Goal: Transaction & Acquisition: Purchase product/service

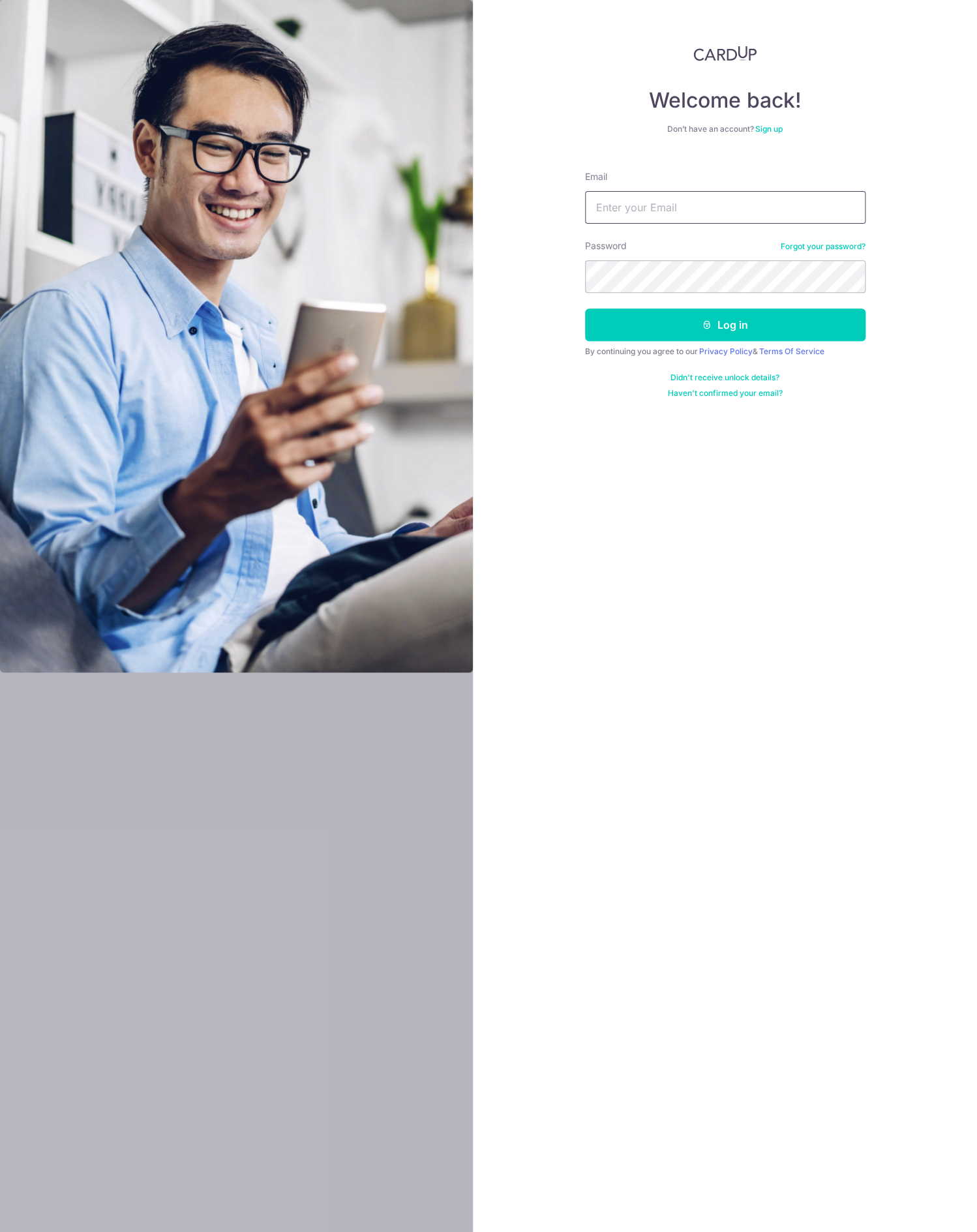
click at [717, 192] on input "Email" at bounding box center [725, 208] width 280 height 33
click at [614, 150] on div "Welcome back! Don’t have an account? Sign up Email Password Forgot your passwor…" at bounding box center [725, 222] width 280 height 353
click at [747, 194] on input "Email" at bounding box center [725, 208] width 280 height 33
click at [762, 204] on input "Email" at bounding box center [725, 208] width 280 height 33
click at [834, 204] on input "Email" at bounding box center [725, 208] width 280 height 33
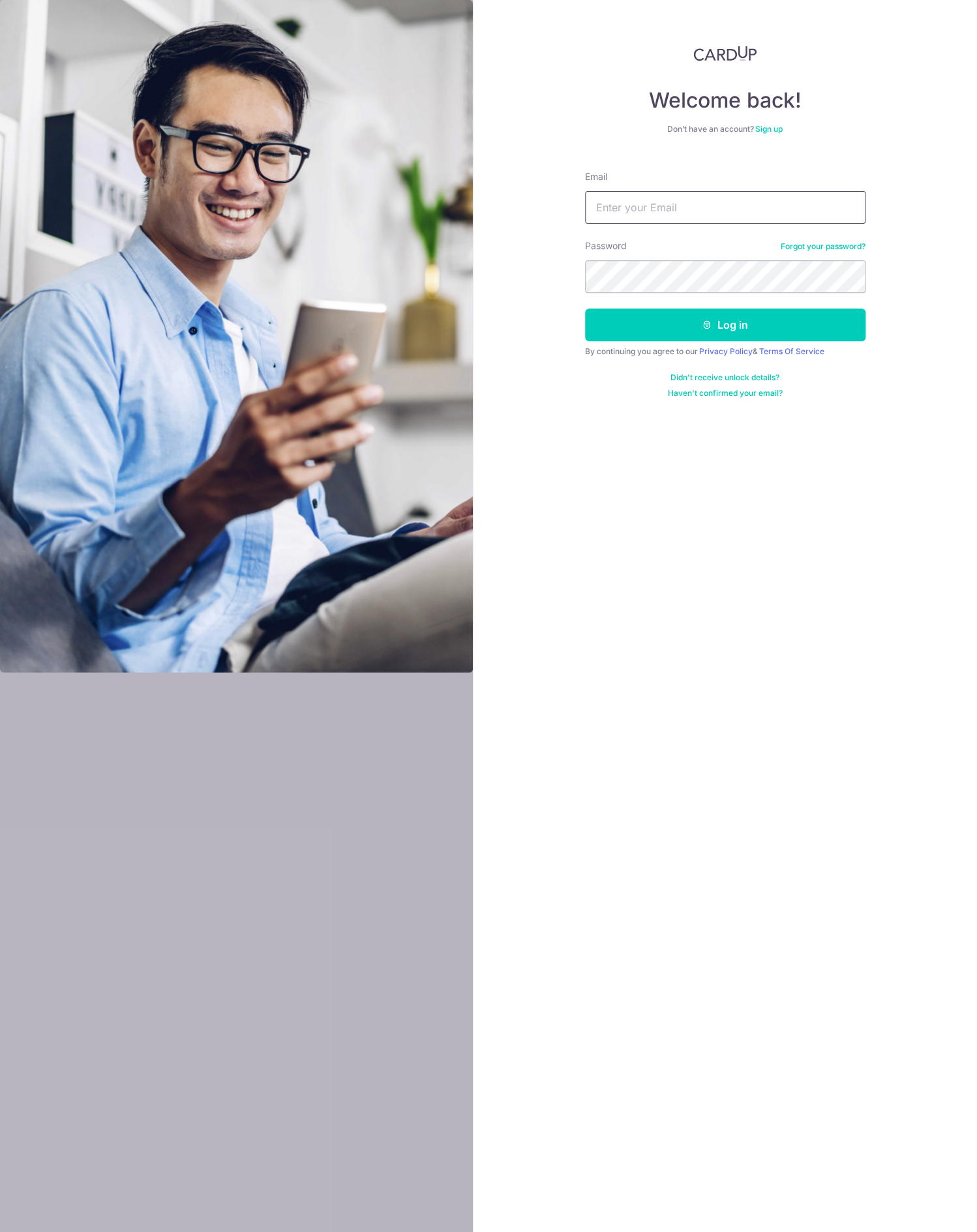
click at [0, 1231] on com-1password-button at bounding box center [0, 1232] width 0 height 0
type input "justin.r.lee@gmail.com"
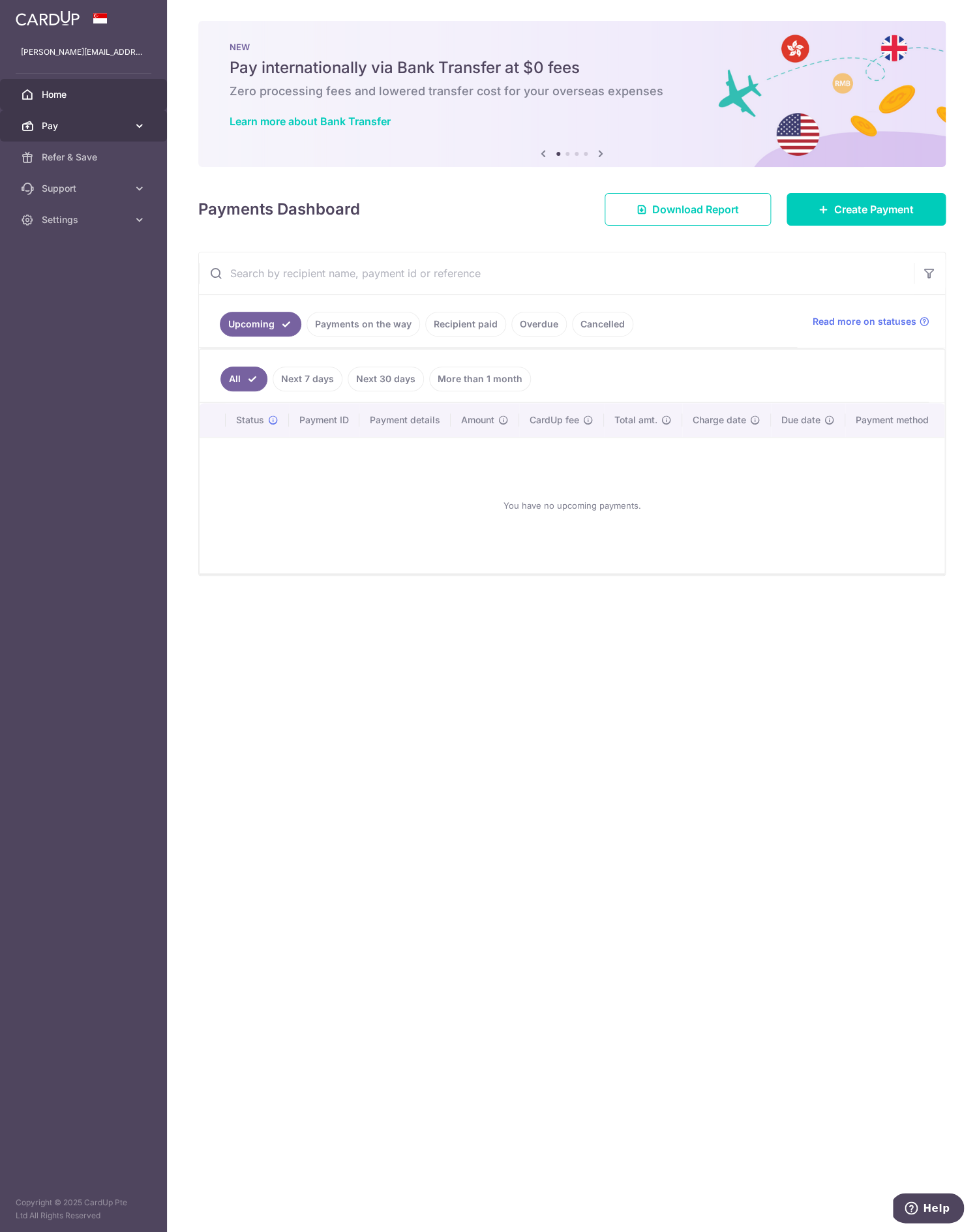
click at [77, 125] on span "Pay" at bounding box center [85, 125] width 86 height 13
click at [94, 225] on span "Cards" at bounding box center [85, 220] width 86 height 13
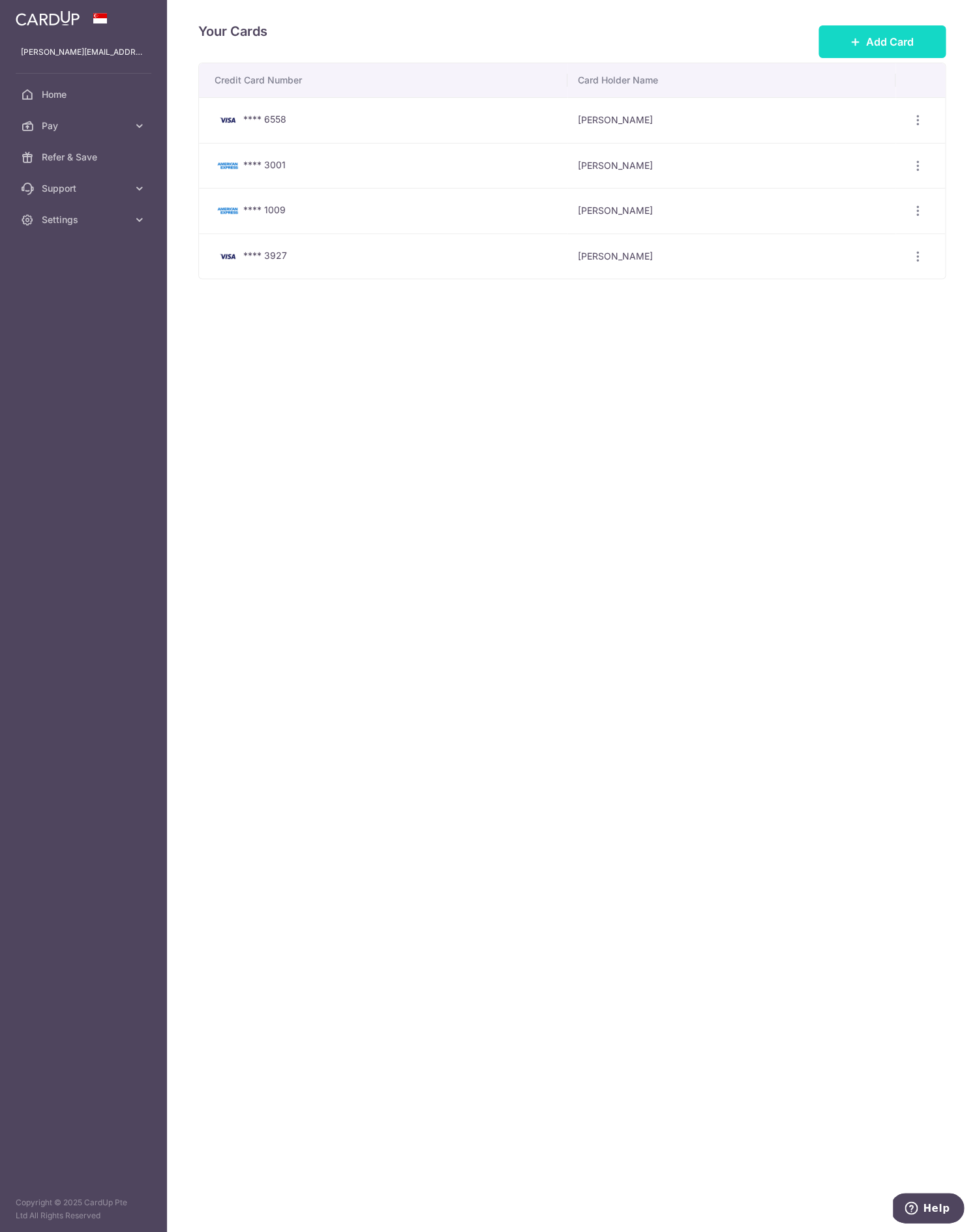
click at [852, 45] on icon at bounding box center [855, 41] width 10 height 10
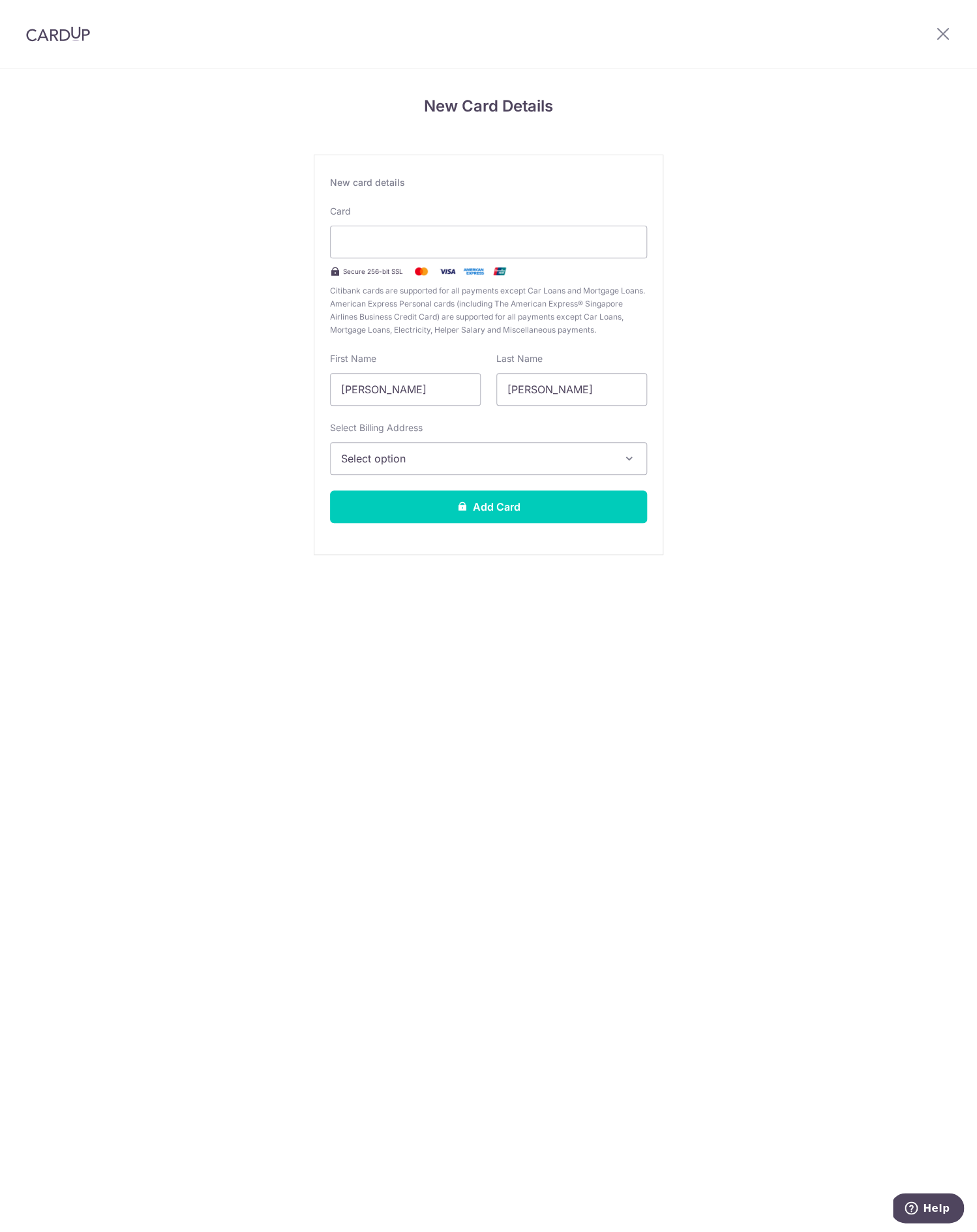
click at [481, 455] on span "Select option" at bounding box center [476, 458] width 271 height 16
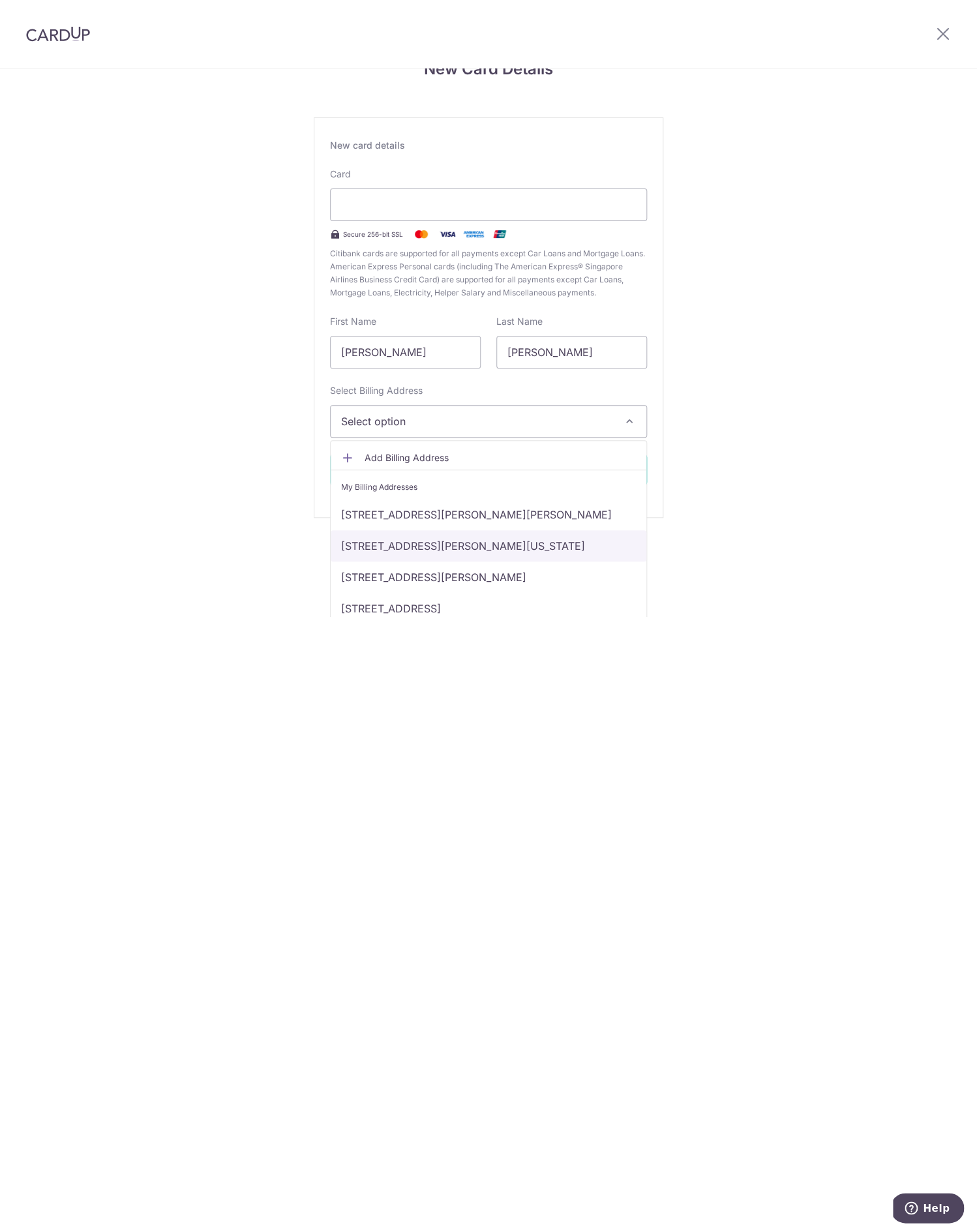
scroll to position [46, 0]
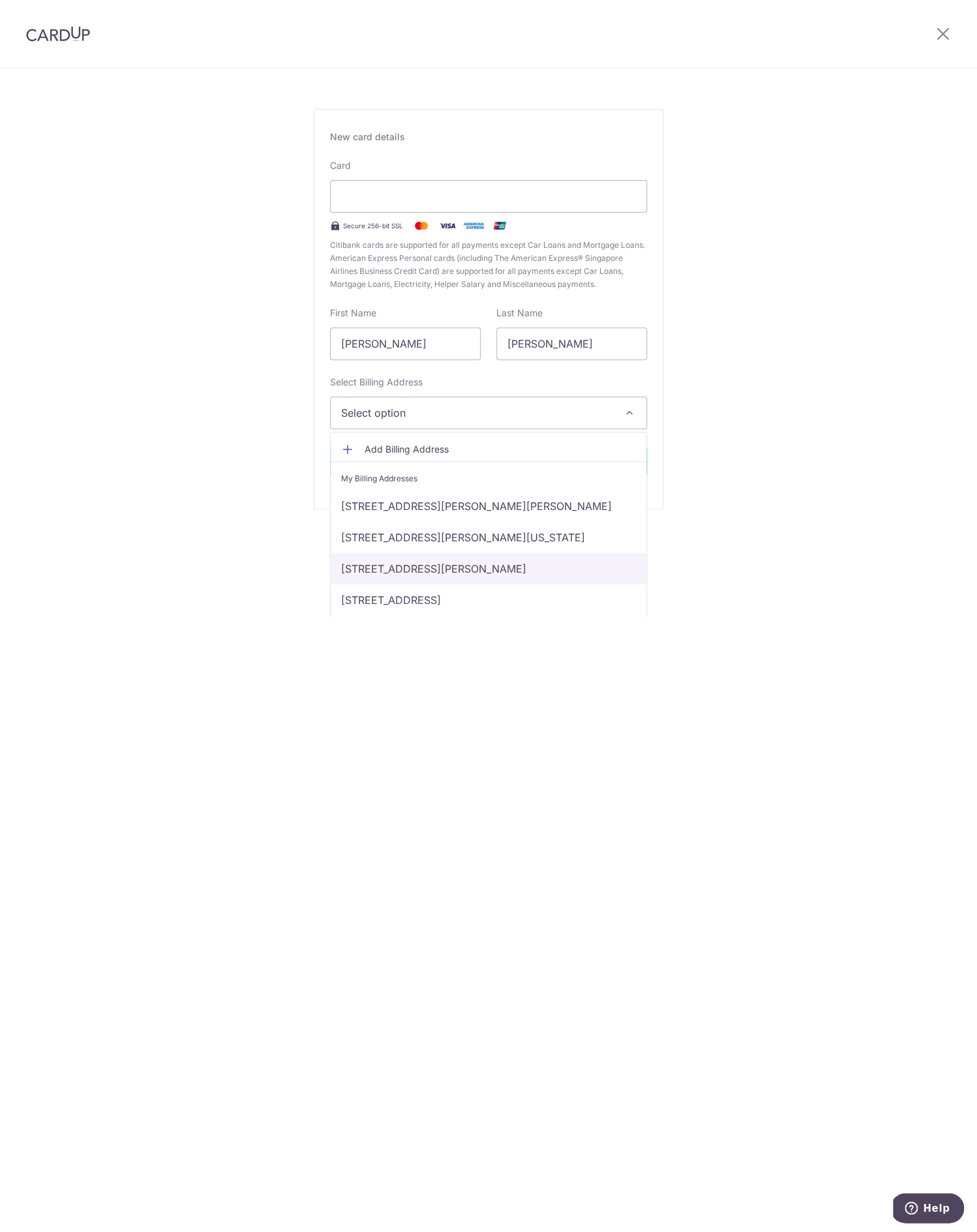
click at [519, 561] on link "7107 Purdue Place, McLean, VA, United States-22101" at bounding box center [488, 569] width 316 height 31
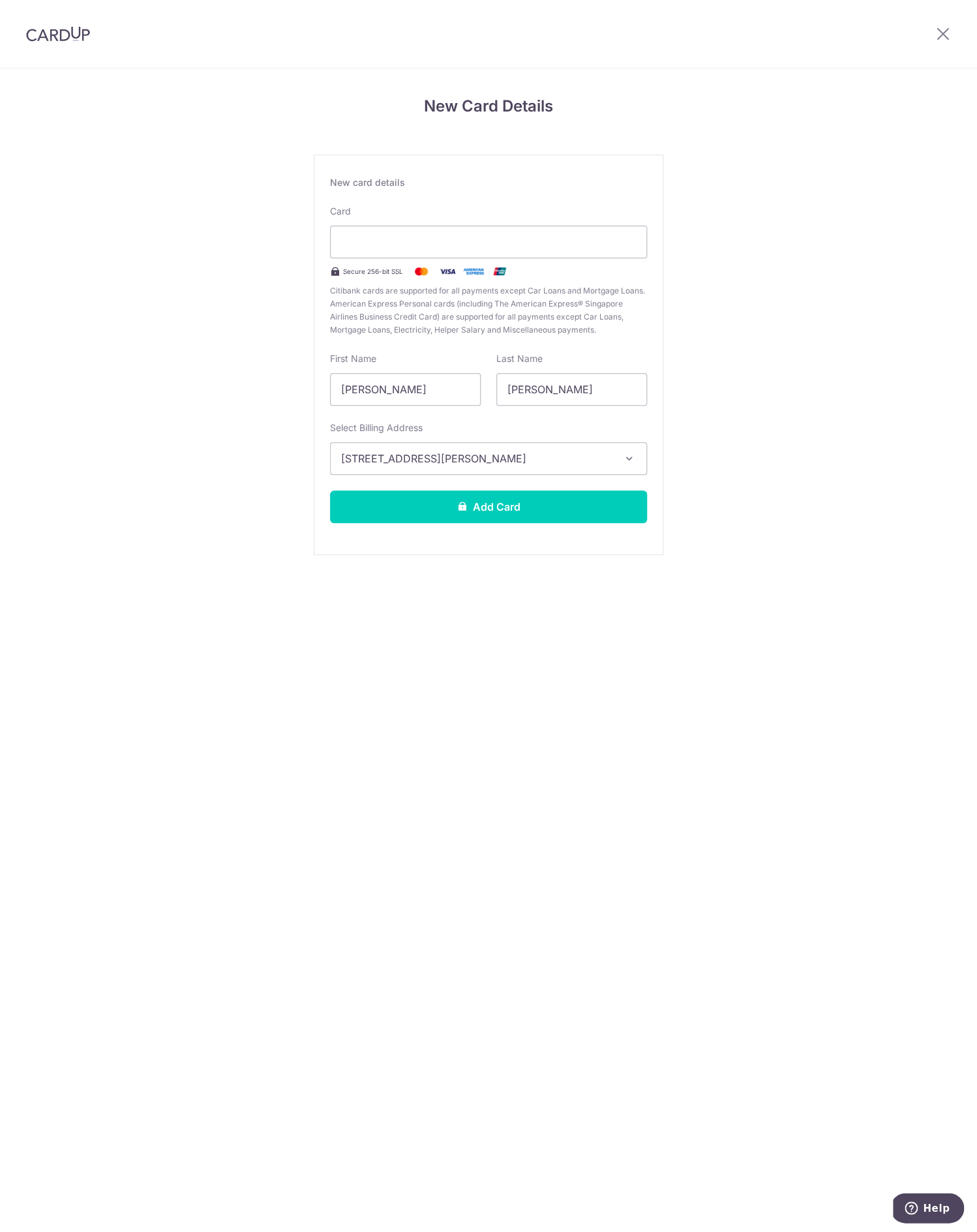
scroll to position [0, 0]
click at [522, 502] on button "Add Card" at bounding box center [488, 507] width 317 height 33
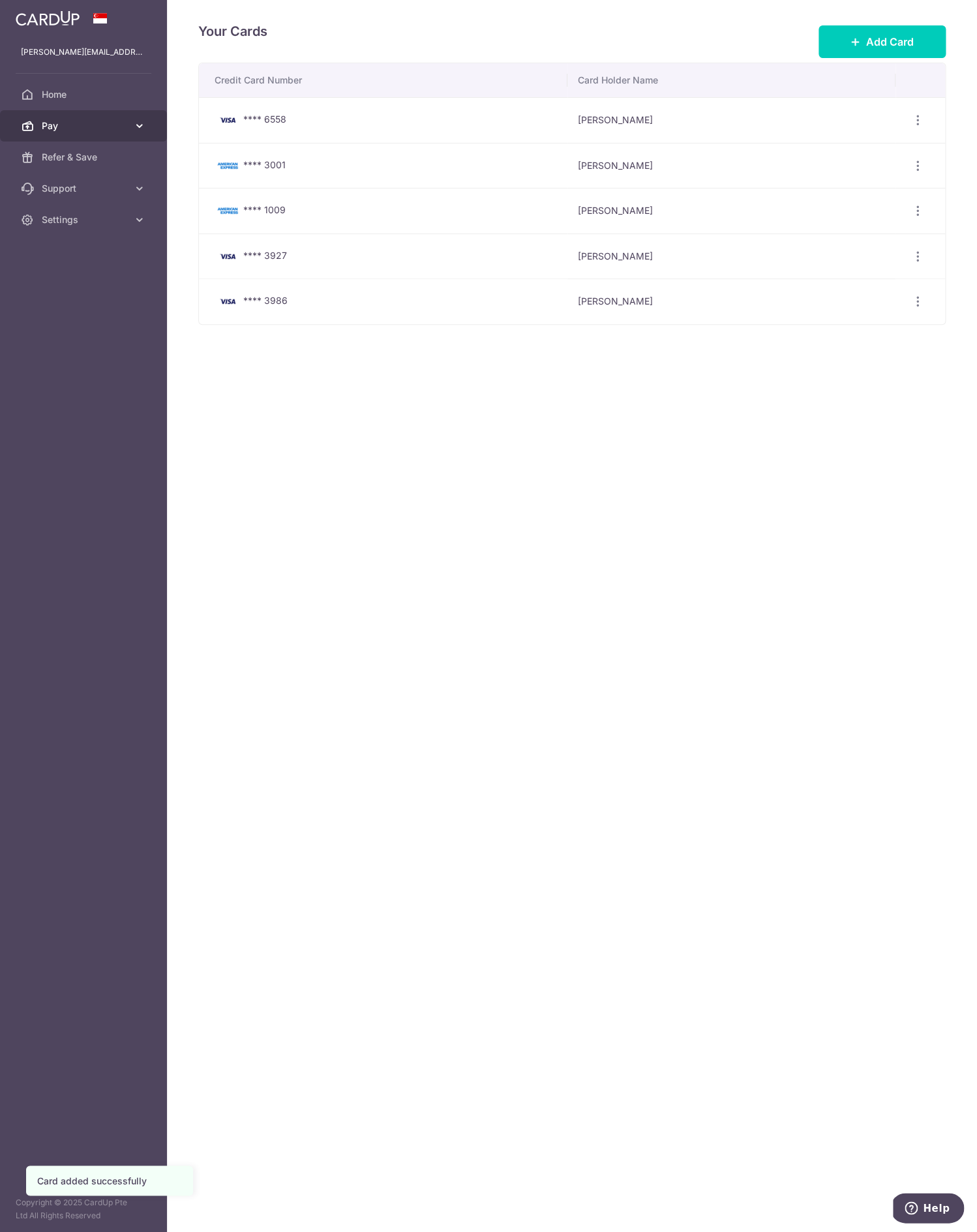
click at [96, 134] on link "Pay" at bounding box center [83, 125] width 167 height 31
click at [87, 156] on span "Payments" at bounding box center [85, 157] width 86 height 13
click at [81, 136] on link "Pay" at bounding box center [83, 125] width 167 height 31
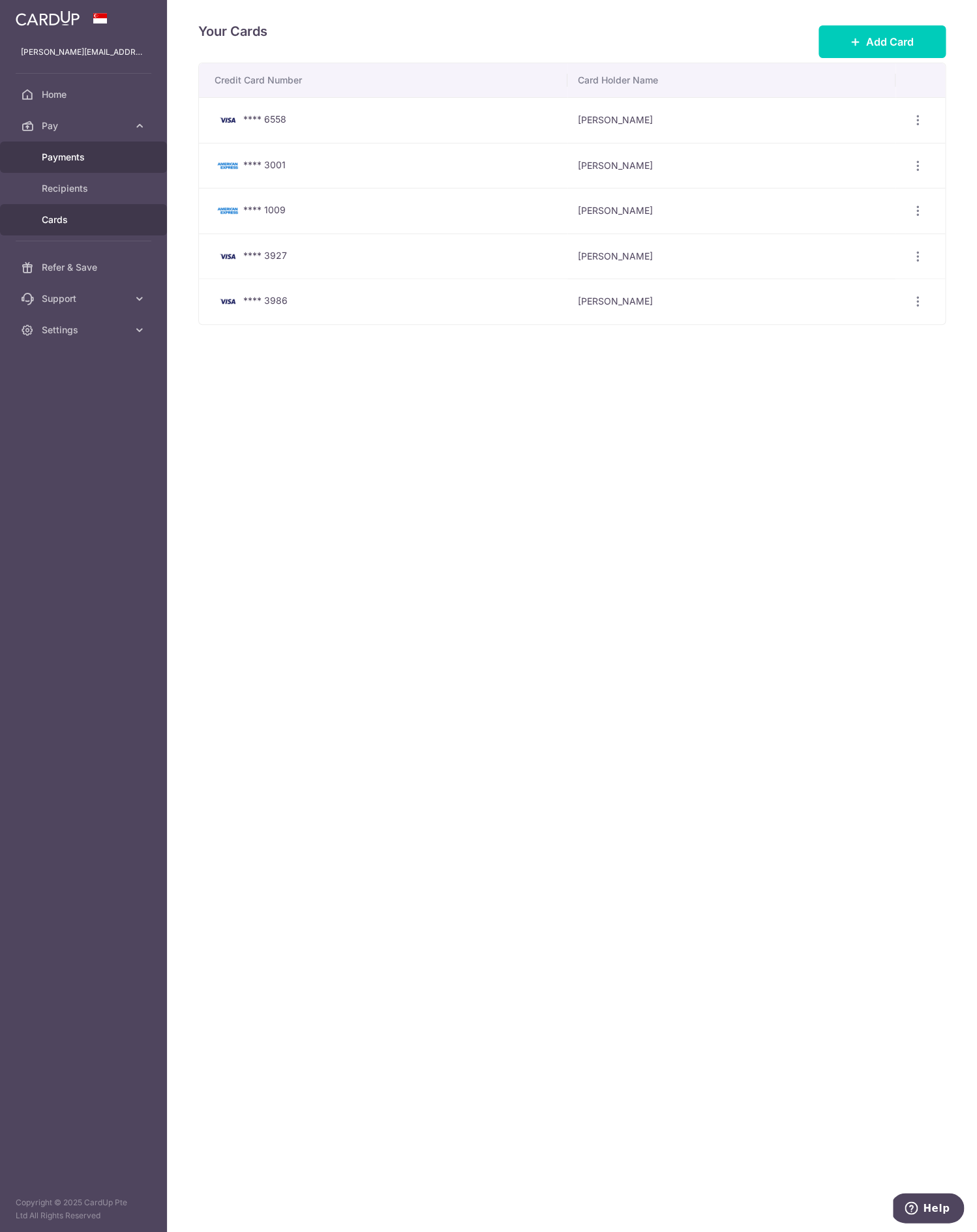
click at [74, 159] on span "Payments" at bounding box center [85, 157] width 86 height 13
click at [90, 124] on span "Pay" at bounding box center [85, 125] width 86 height 13
click at [90, 158] on span "Payments" at bounding box center [85, 157] width 86 height 13
click at [87, 130] on span "Pay" at bounding box center [85, 125] width 86 height 13
click at [87, 187] on span "Recipients" at bounding box center [85, 189] width 86 height 13
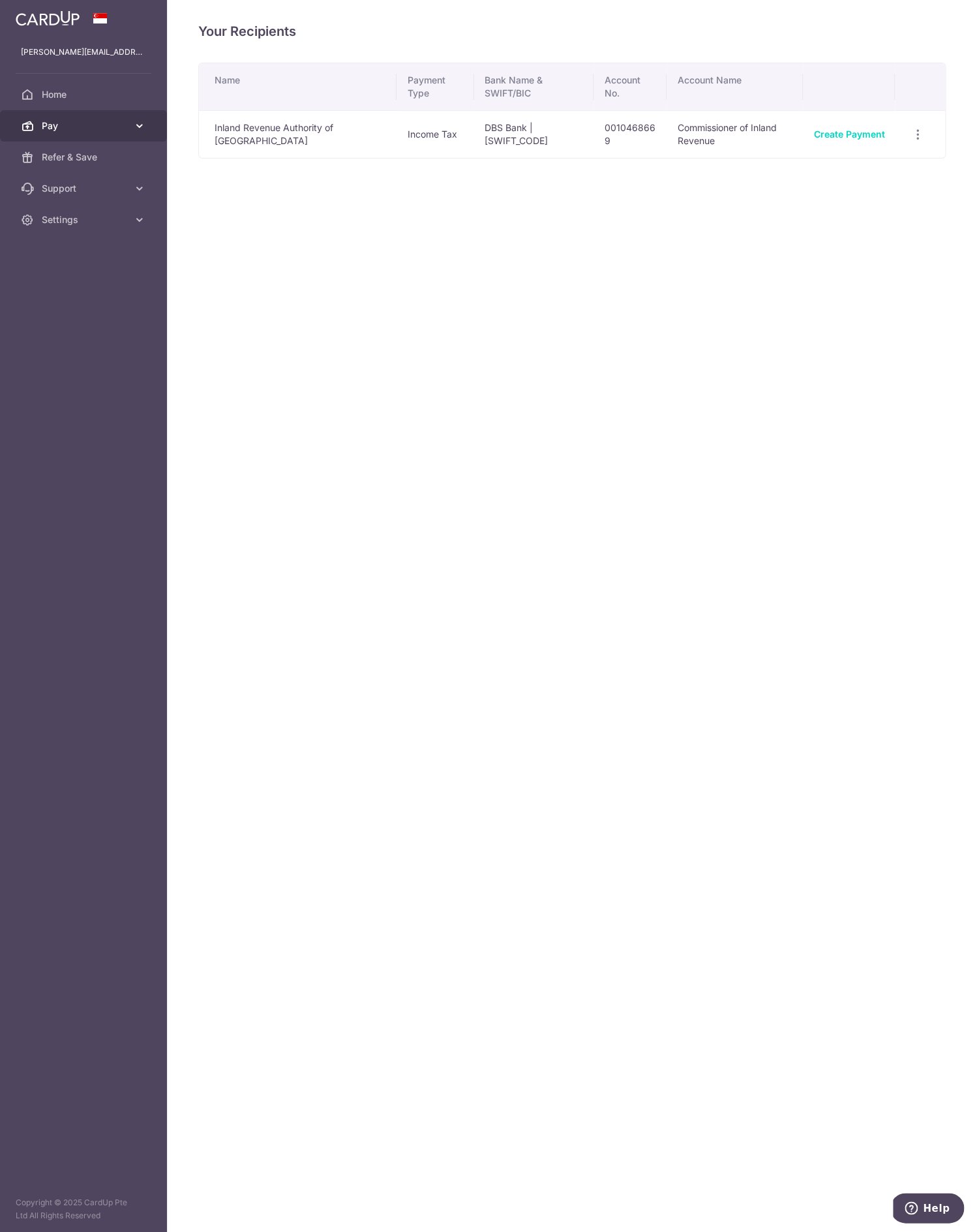
click at [105, 124] on span "Pay" at bounding box center [85, 125] width 86 height 13
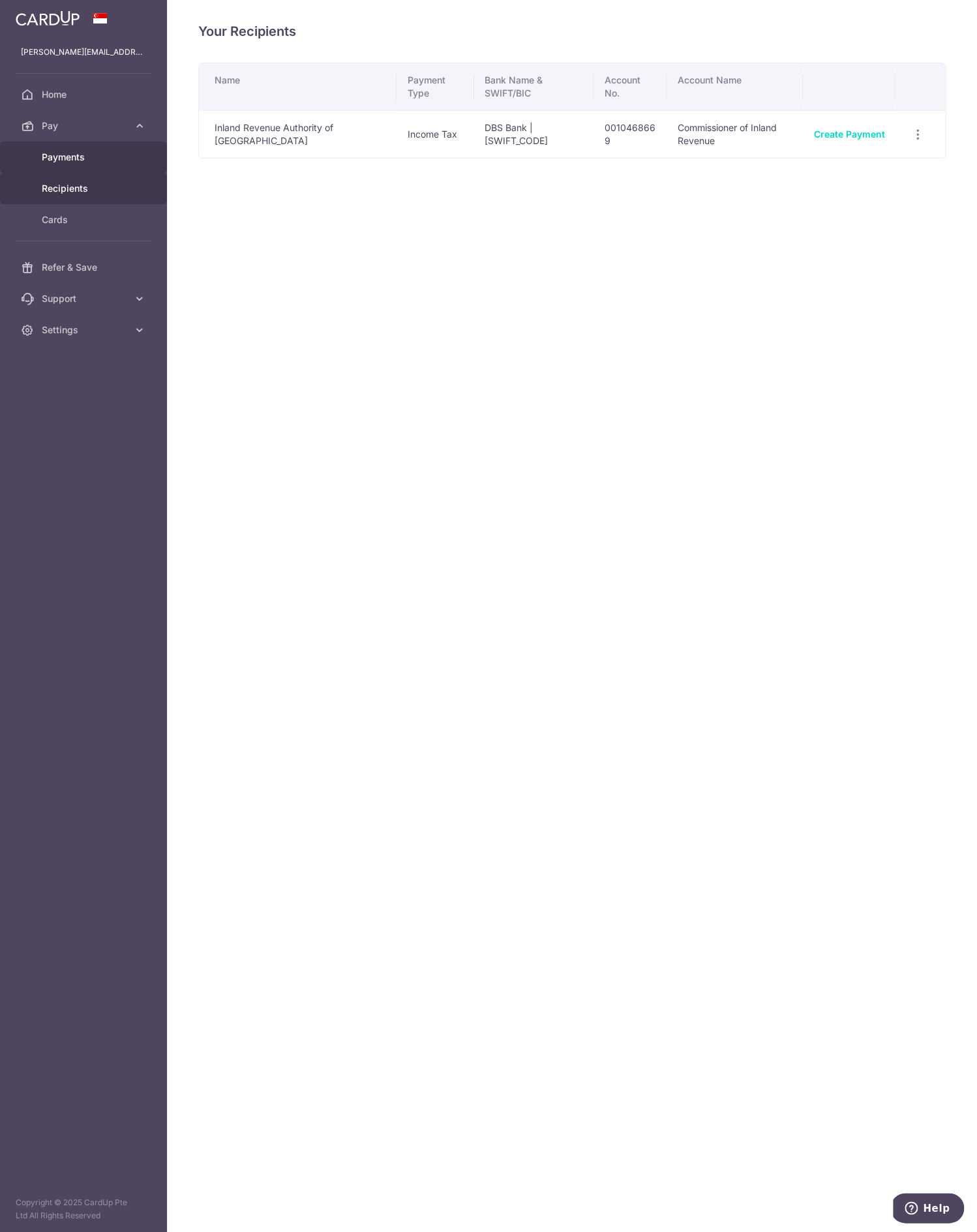
click at [114, 162] on span "Payments" at bounding box center [85, 157] width 86 height 13
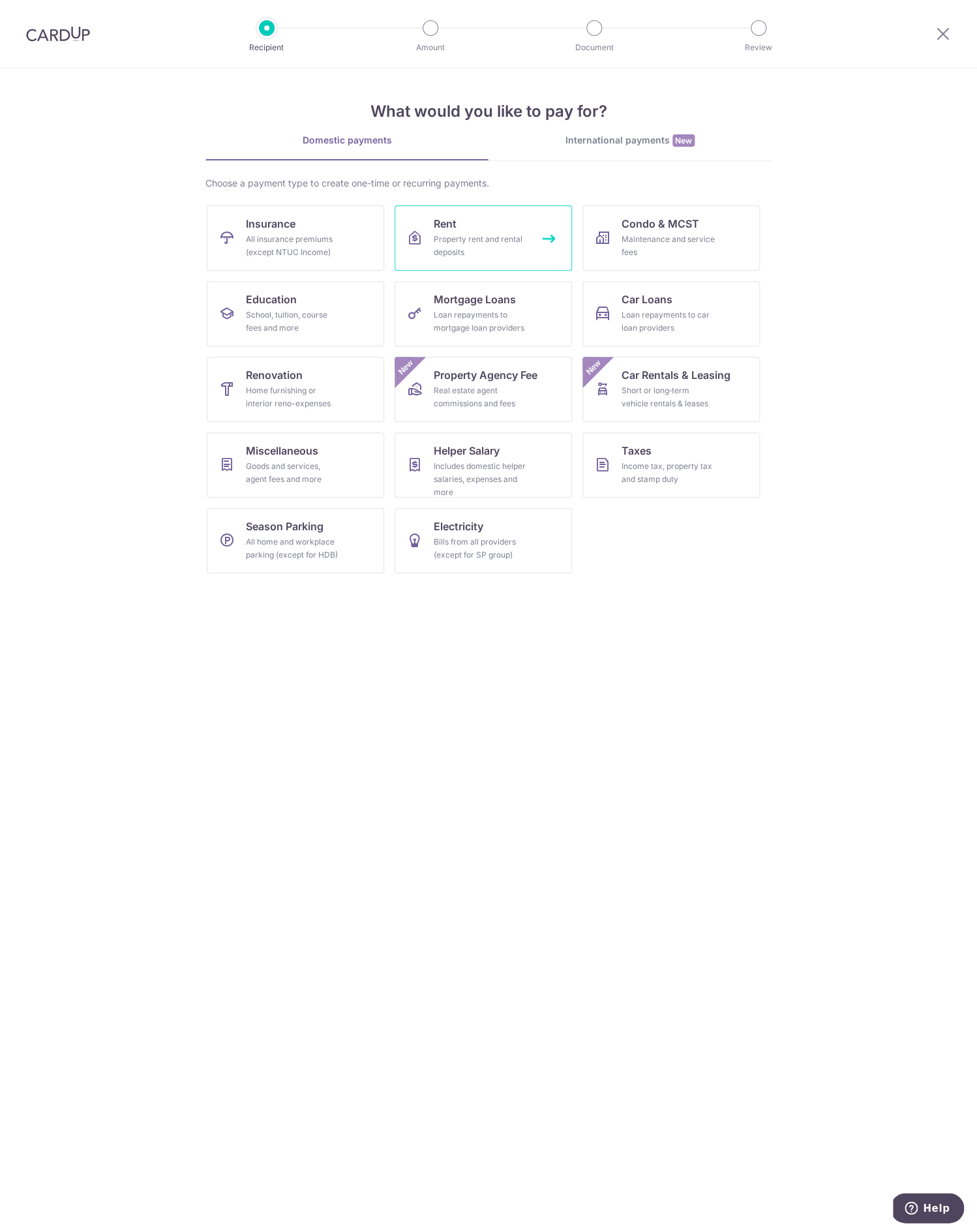
click at [457, 218] on link "Rent Property rent and rental deposits" at bounding box center [483, 237] width 178 height 65
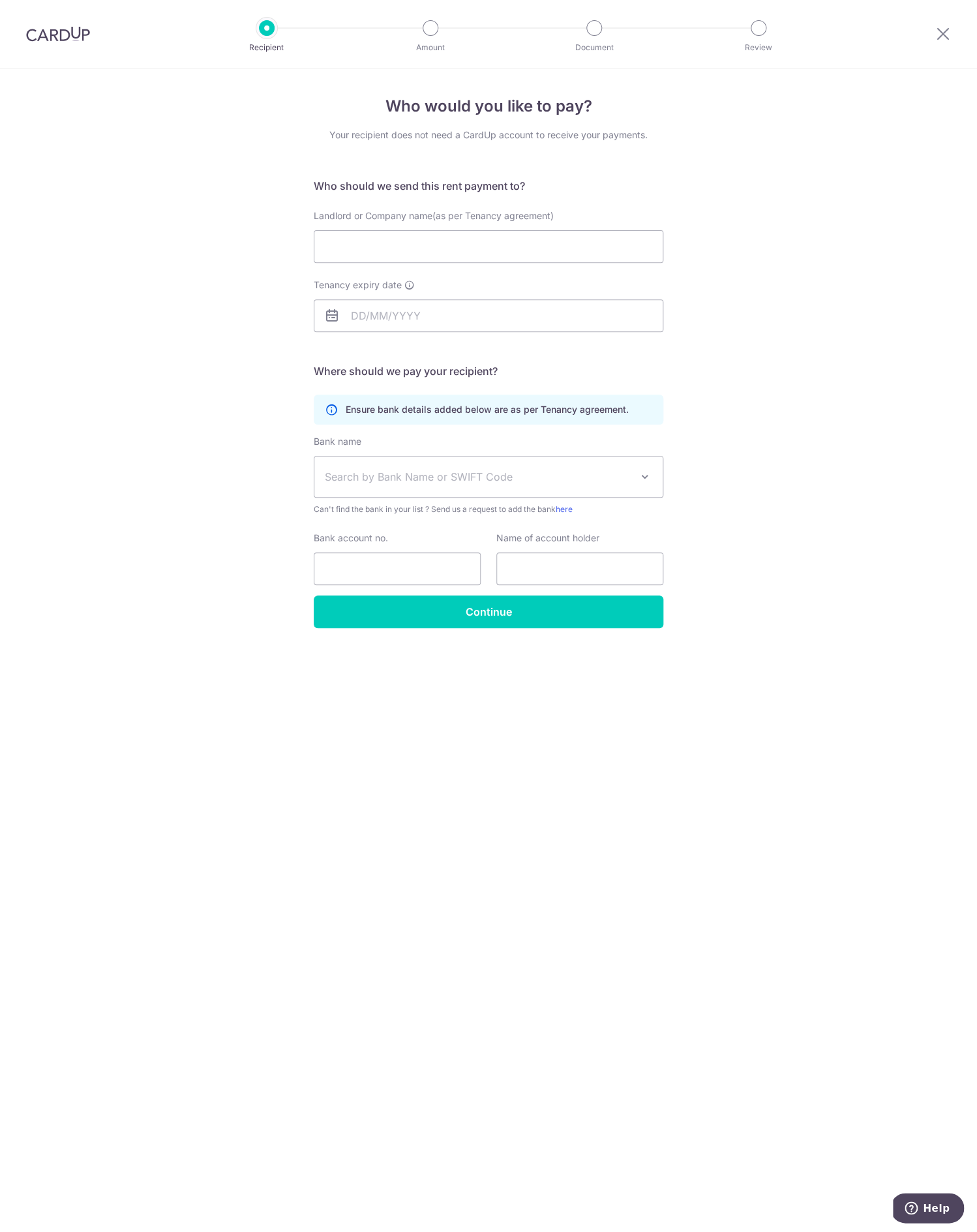
click at [633, 182] on h5 "Who should we send this rent payment to?" at bounding box center [488, 185] width 350 height 16
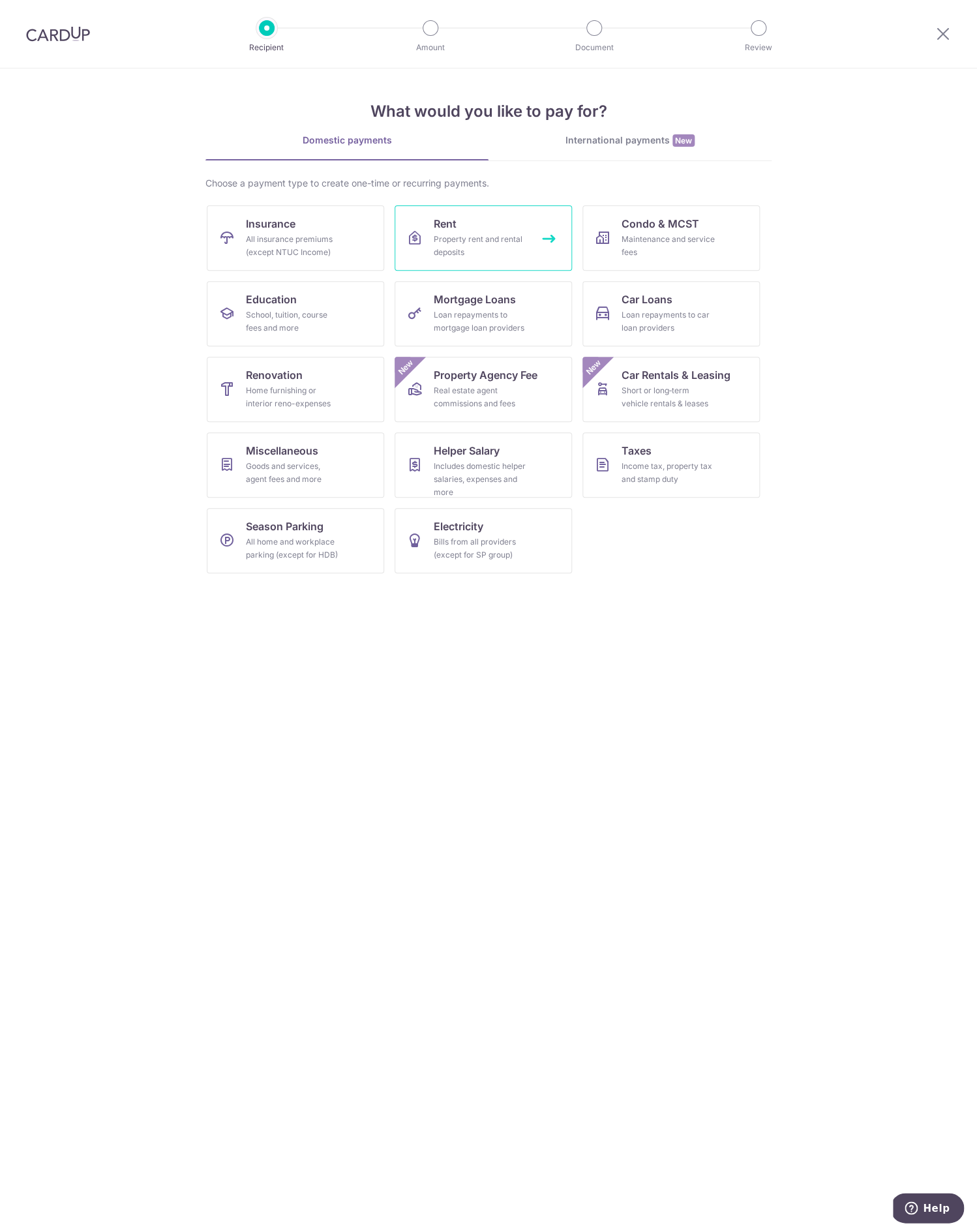
click at [506, 231] on link "Rent Property rent and rental deposits" at bounding box center [483, 237] width 178 height 65
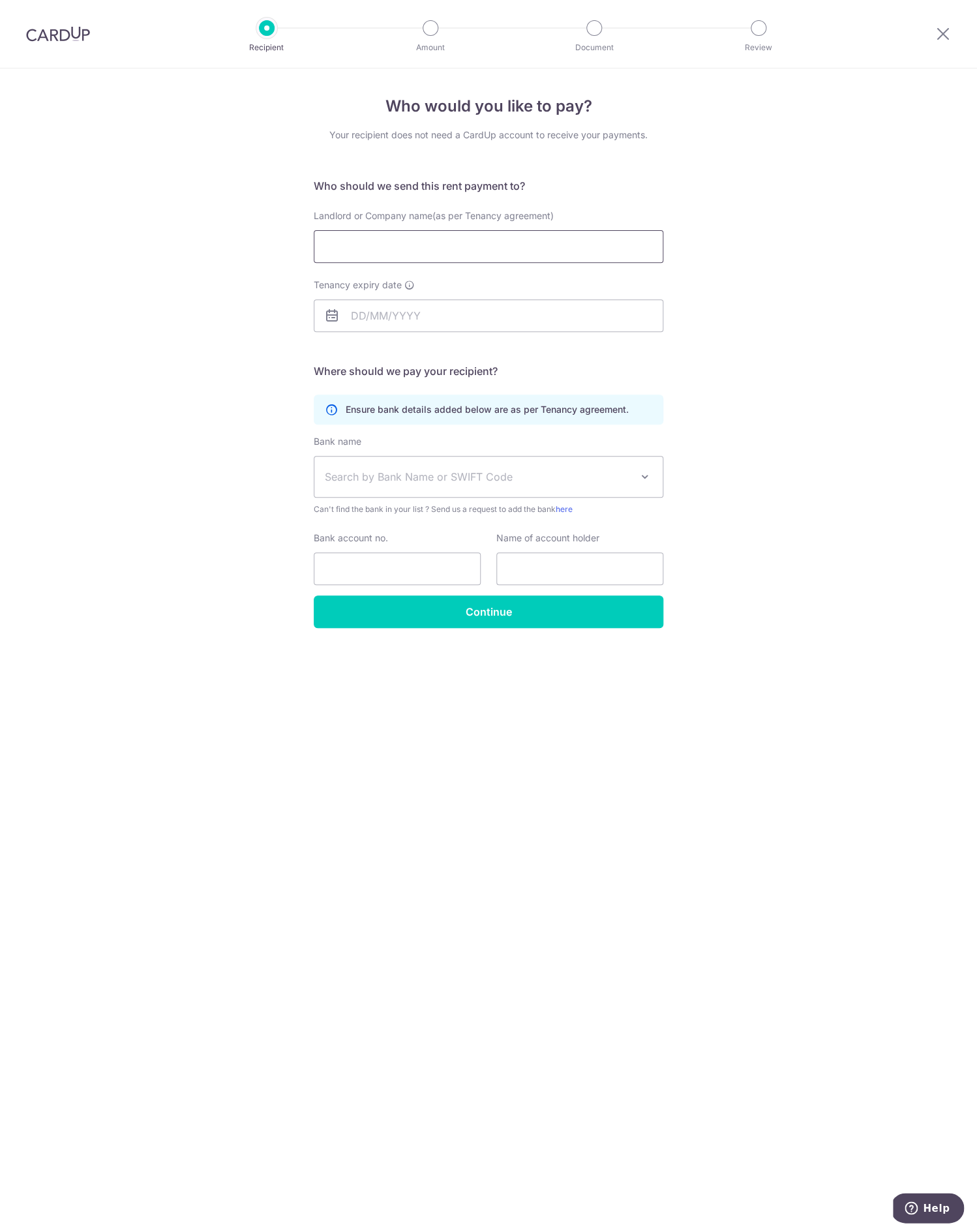
click at [397, 251] on input "Landlord or Company name(as per Tenancy agreement)" at bounding box center [488, 246] width 350 height 33
paste input "Ng Soo Shen"
type input "Ng Soo Shen"
click at [514, 319] on input "Tenancy expiry date" at bounding box center [488, 316] width 350 height 33
click at [499, 353] on link "Next" at bounding box center [497, 351] width 16 height 16
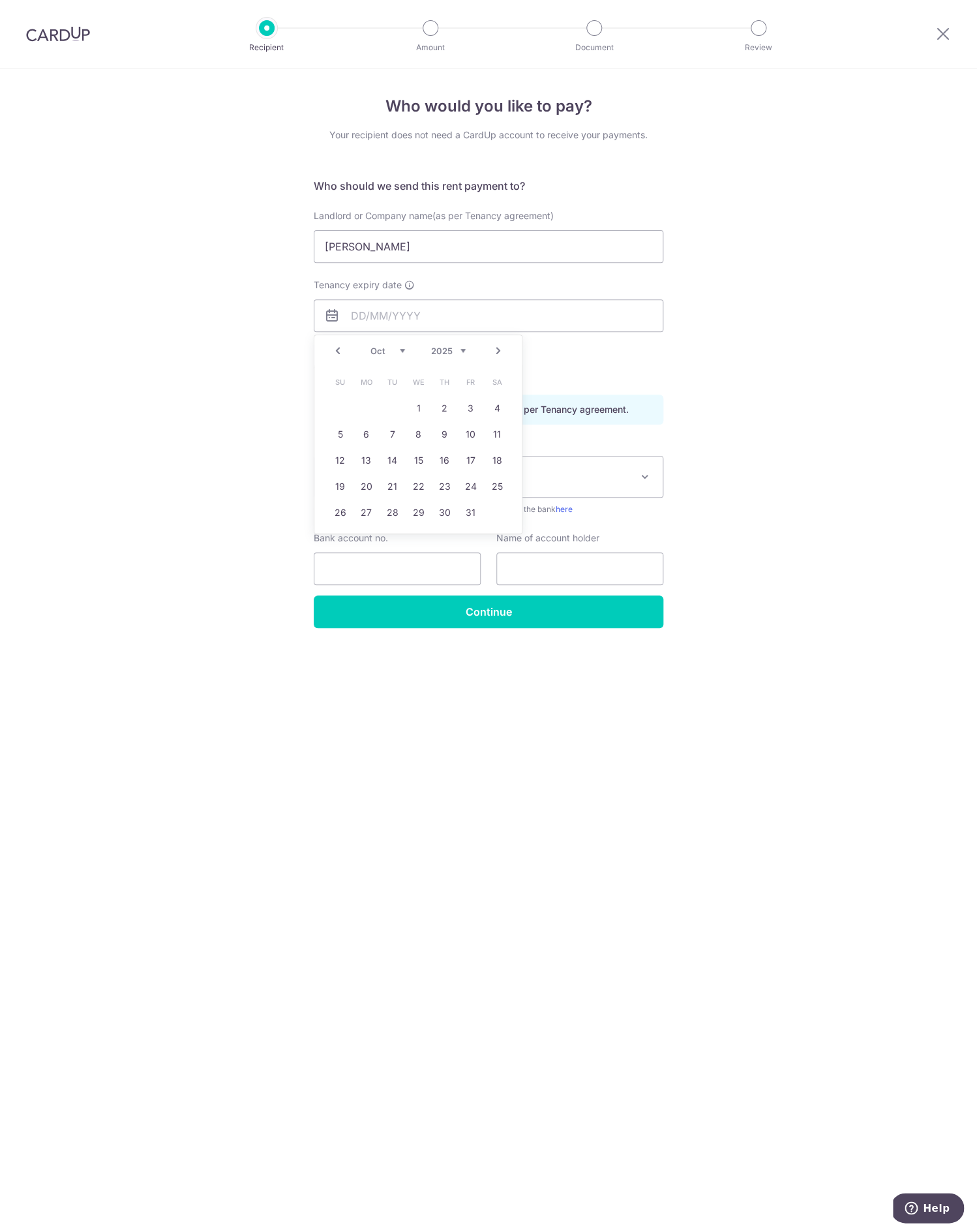
click at [499, 353] on link "Next" at bounding box center [497, 351] width 16 height 16
click at [498, 486] on link "28" at bounding box center [496, 486] width 21 height 21
type input "28/02/2026"
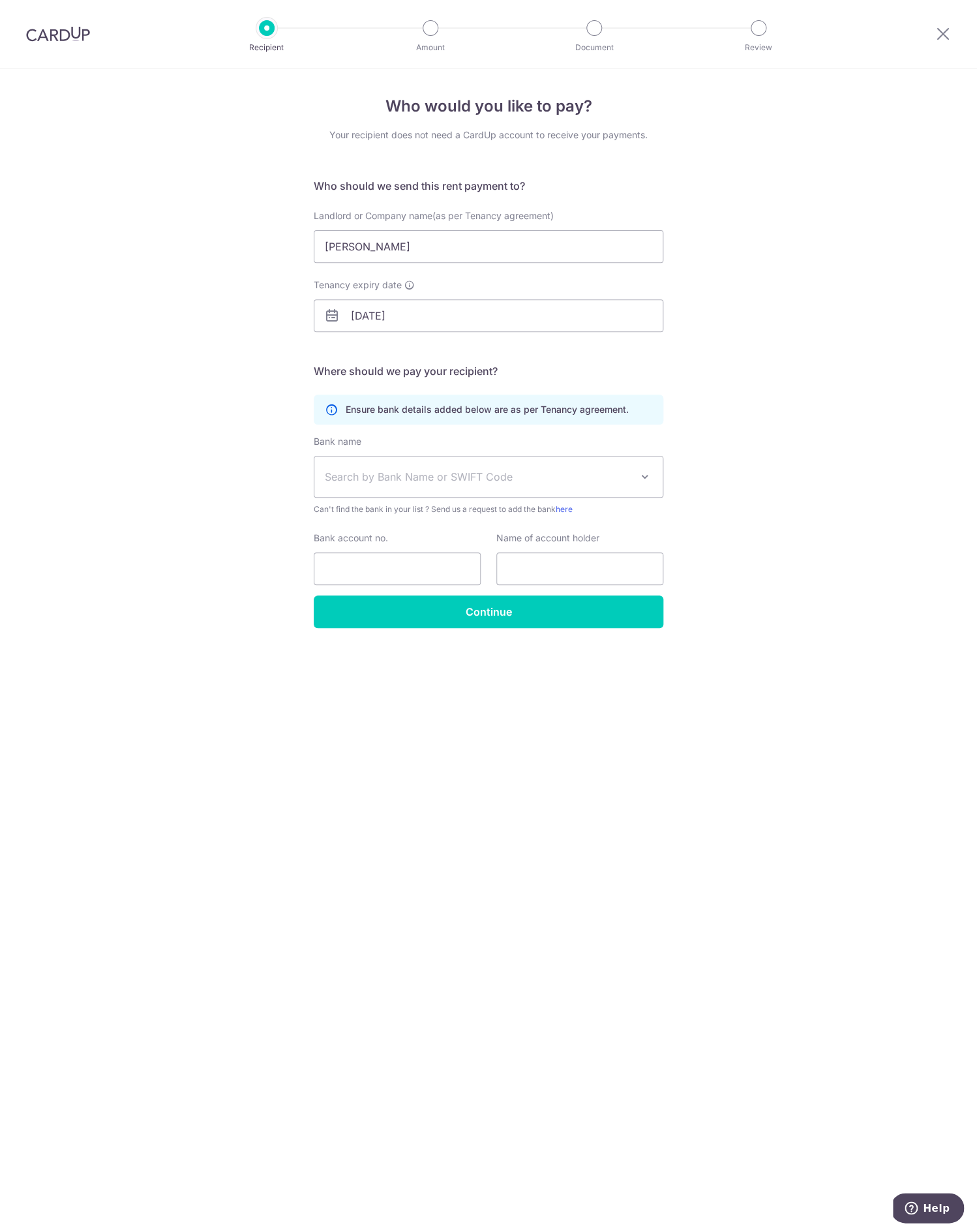
click at [440, 470] on span "Search by Bank Name or SWIFT Code" at bounding box center [478, 476] width 307 height 16
type input "posb"
select select "19"
click at [388, 568] on input "Bank account no." at bounding box center [396, 569] width 167 height 33
paste input "084-764477"
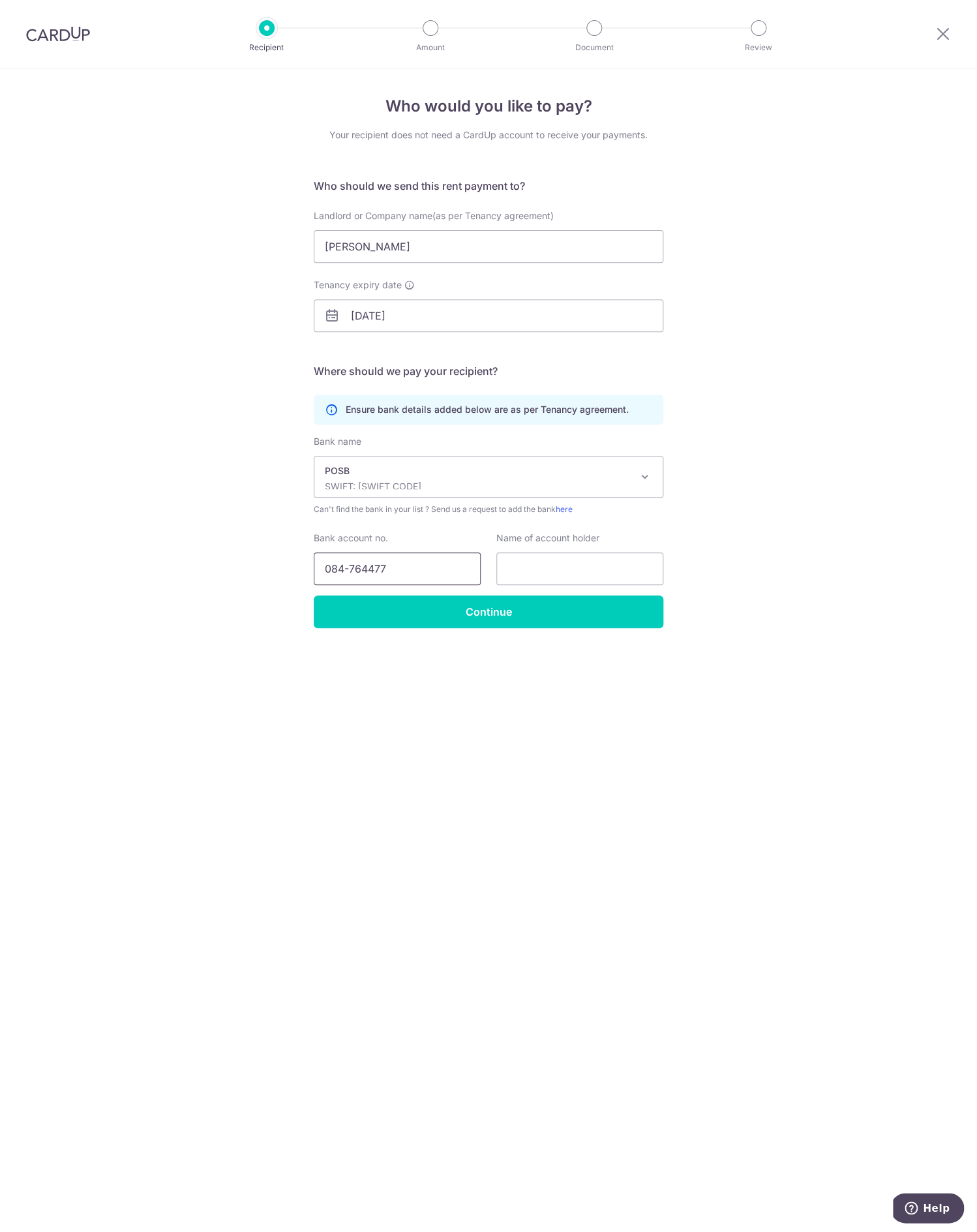
type input "084-764477"
type input "Ng Soo Shen"
click at [455, 622] on input "Continue" at bounding box center [488, 612] width 350 height 33
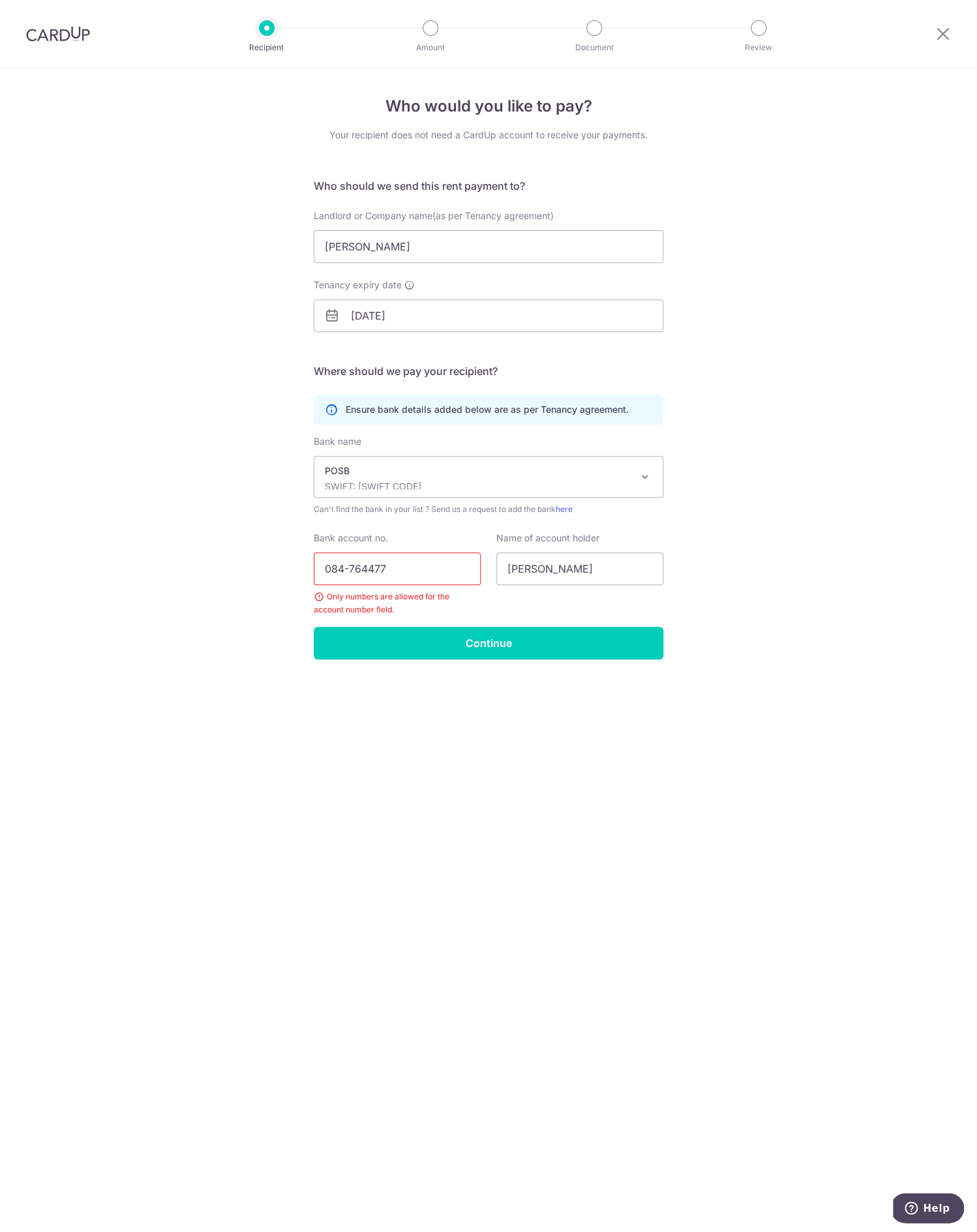
click at [353, 566] on input "084-764477" at bounding box center [396, 569] width 167 height 33
type input "084764477"
click at [580, 647] on input "Continue" at bounding box center [488, 643] width 350 height 33
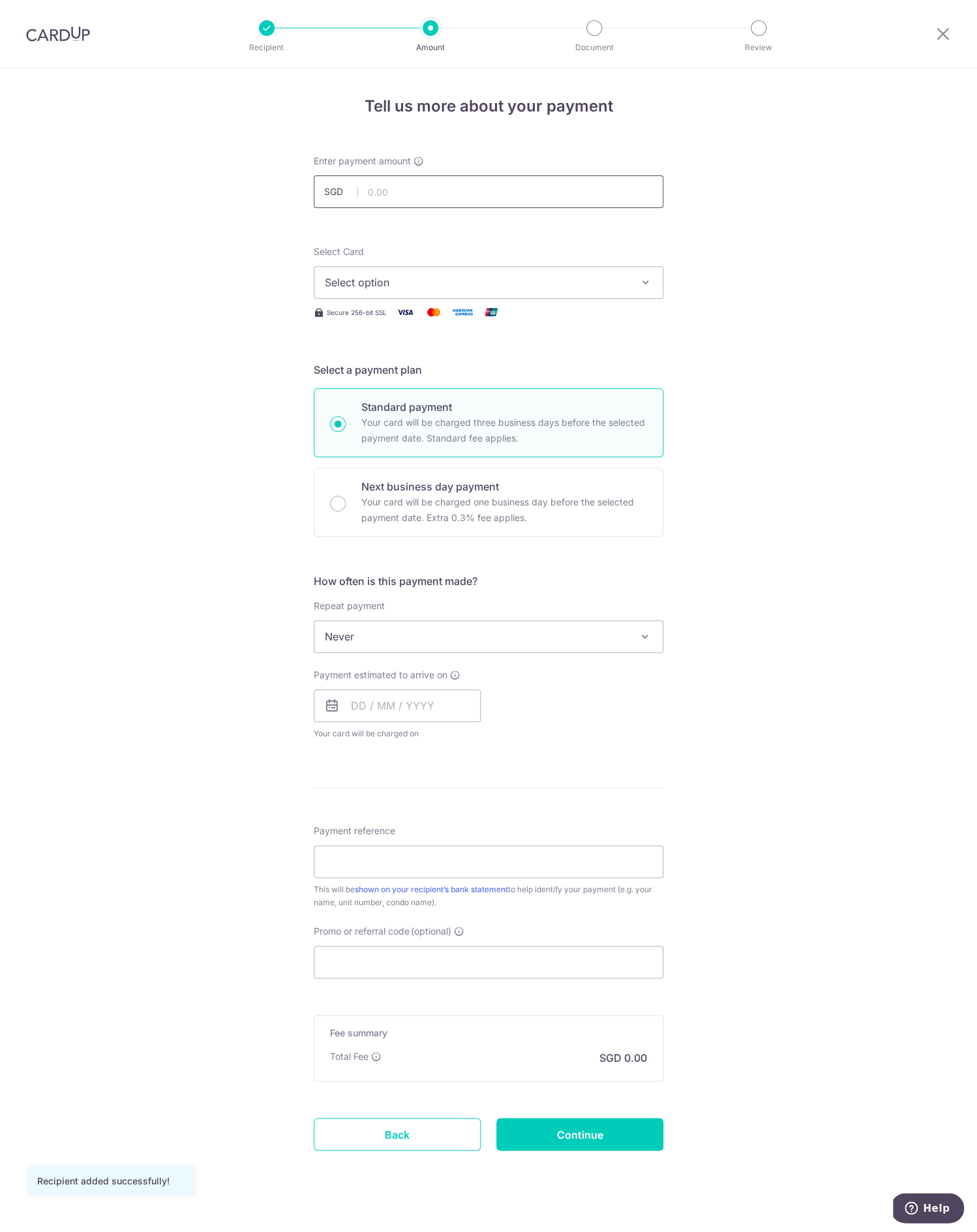
click at [532, 191] on input "text" at bounding box center [488, 192] width 350 height 33
type input "9,400.00"
click at [727, 414] on div "Tell us more about your payment Enter payment amount SGD 9,400.00 9400.00 Recip…" at bounding box center [488, 659] width 977 height 1180
click at [548, 286] on span "Select option" at bounding box center [477, 282] width 304 height 16
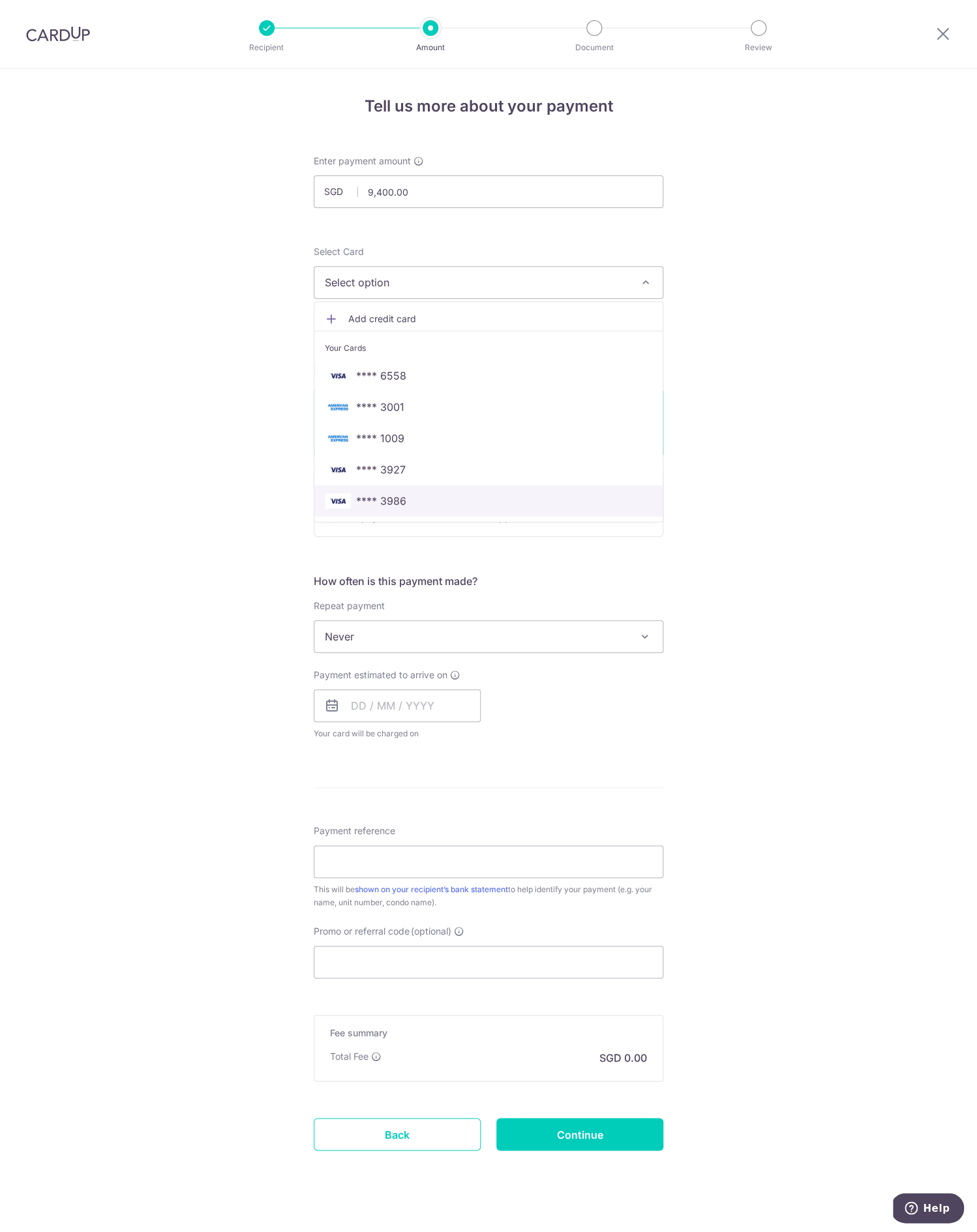
click at [427, 499] on span "**** 3986" at bounding box center [488, 500] width 327 height 16
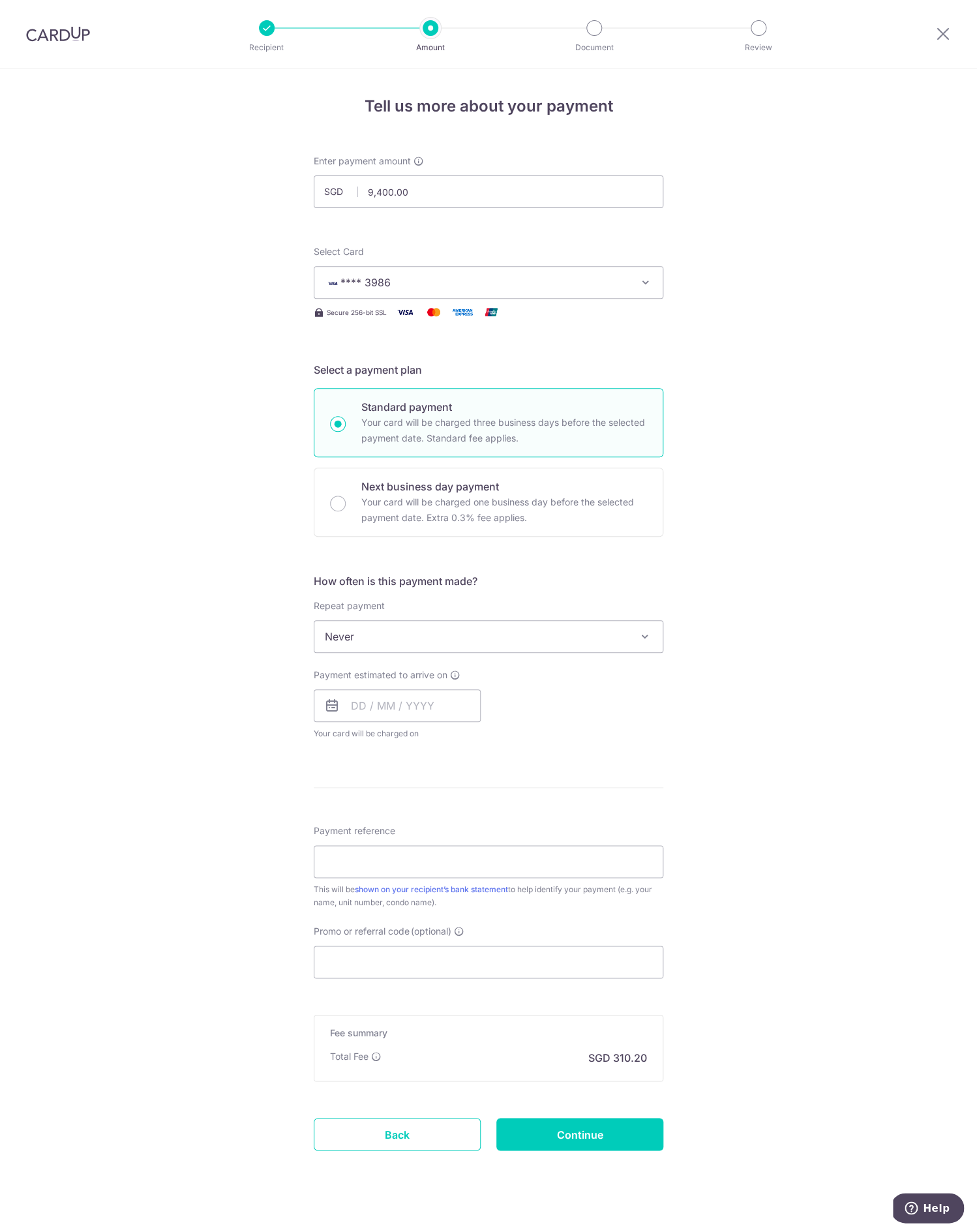
click at [791, 418] on div "Tell us more about your payment Enter payment amount SGD 9,400.00 9400.00 Recip…" at bounding box center [488, 659] width 977 height 1180
click at [739, 633] on div "Tell us more about your payment Enter payment amount SGD 9,400.00 9400.00 Recip…" at bounding box center [488, 659] width 977 height 1180
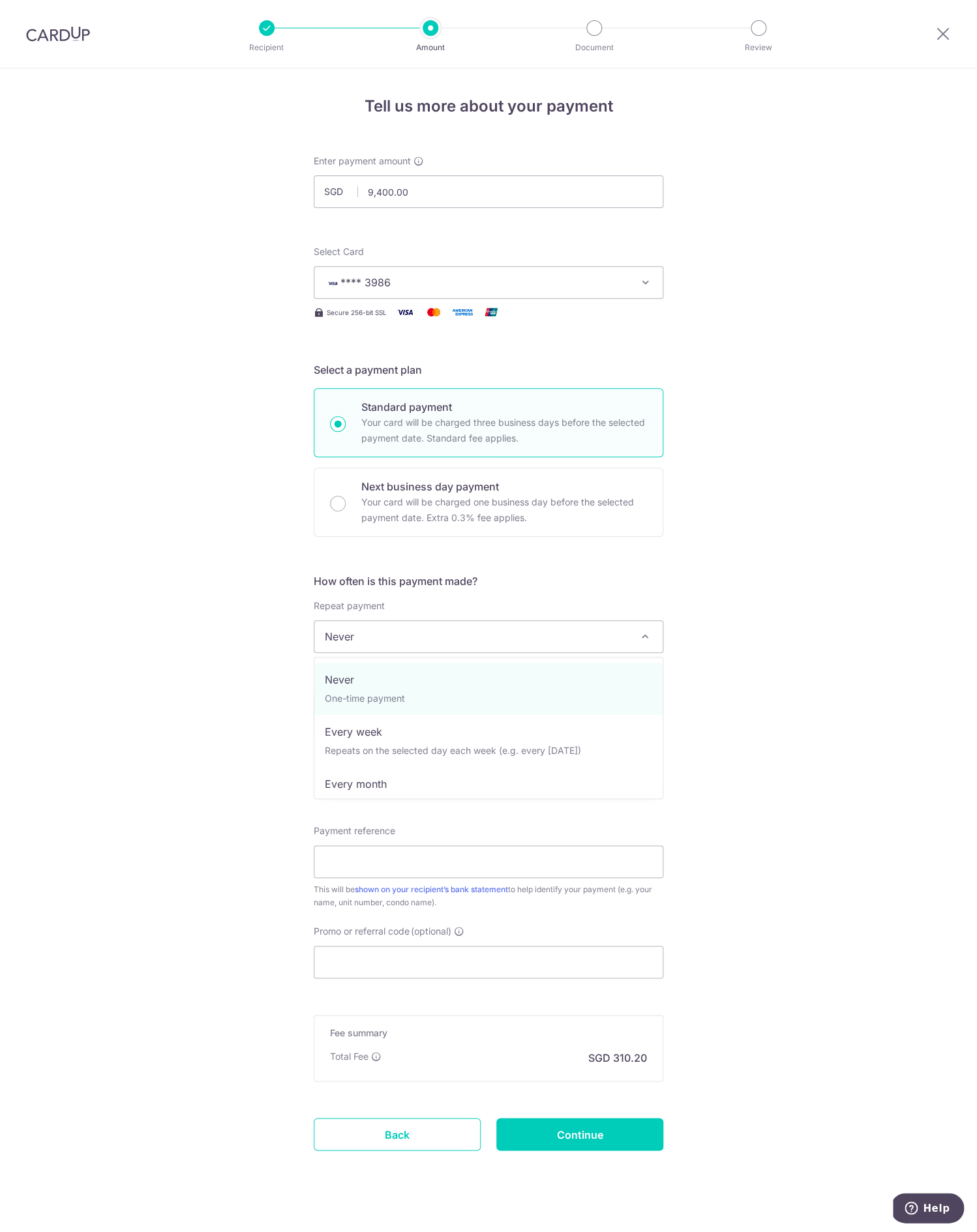
click at [517, 638] on span "Never" at bounding box center [488, 637] width 348 height 31
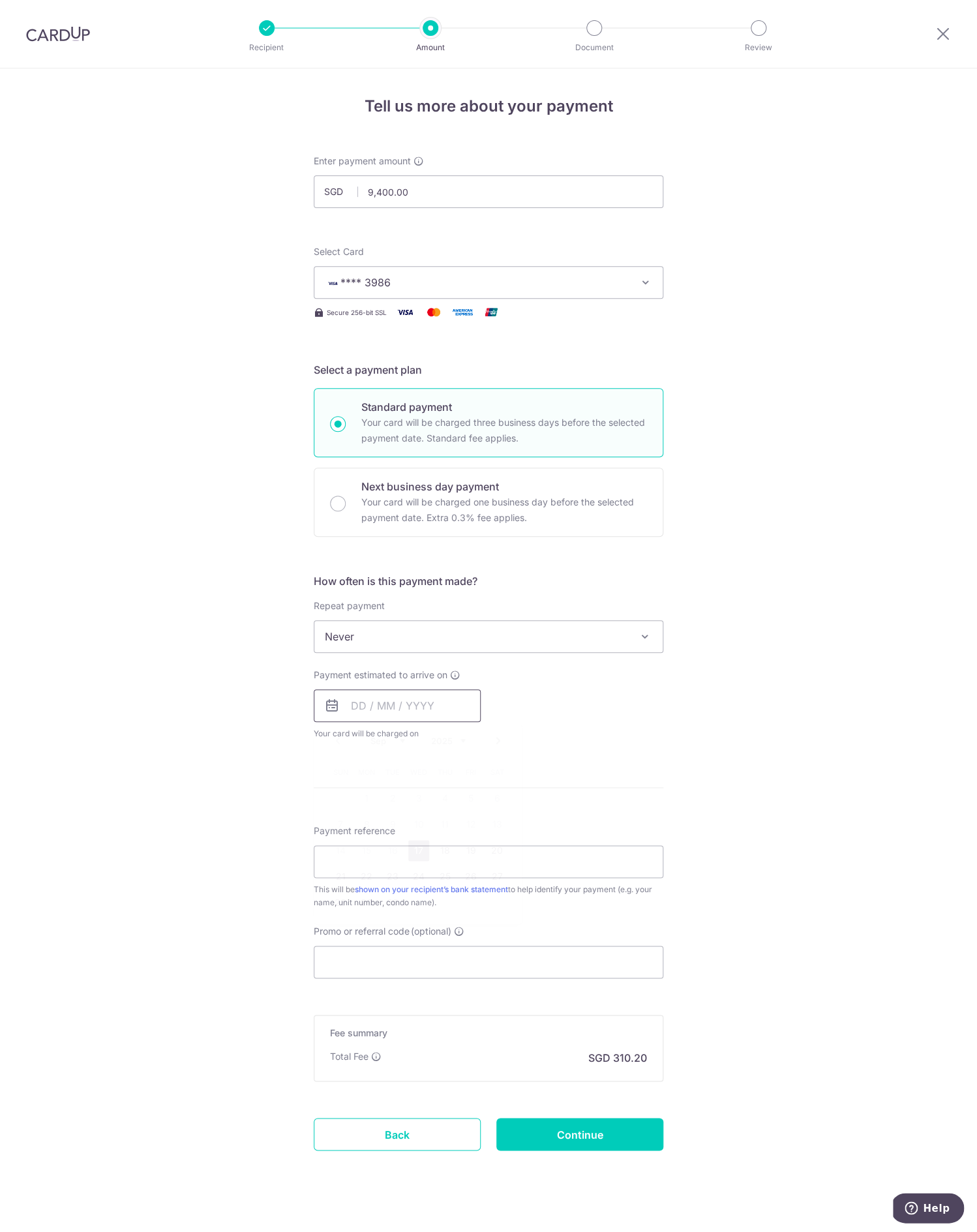
click at [385, 711] on input "text" at bounding box center [396, 706] width 167 height 33
click at [341, 900] on link "28" at bounding box center [340, 902] width 21 height 21
type input "28/09/2025"
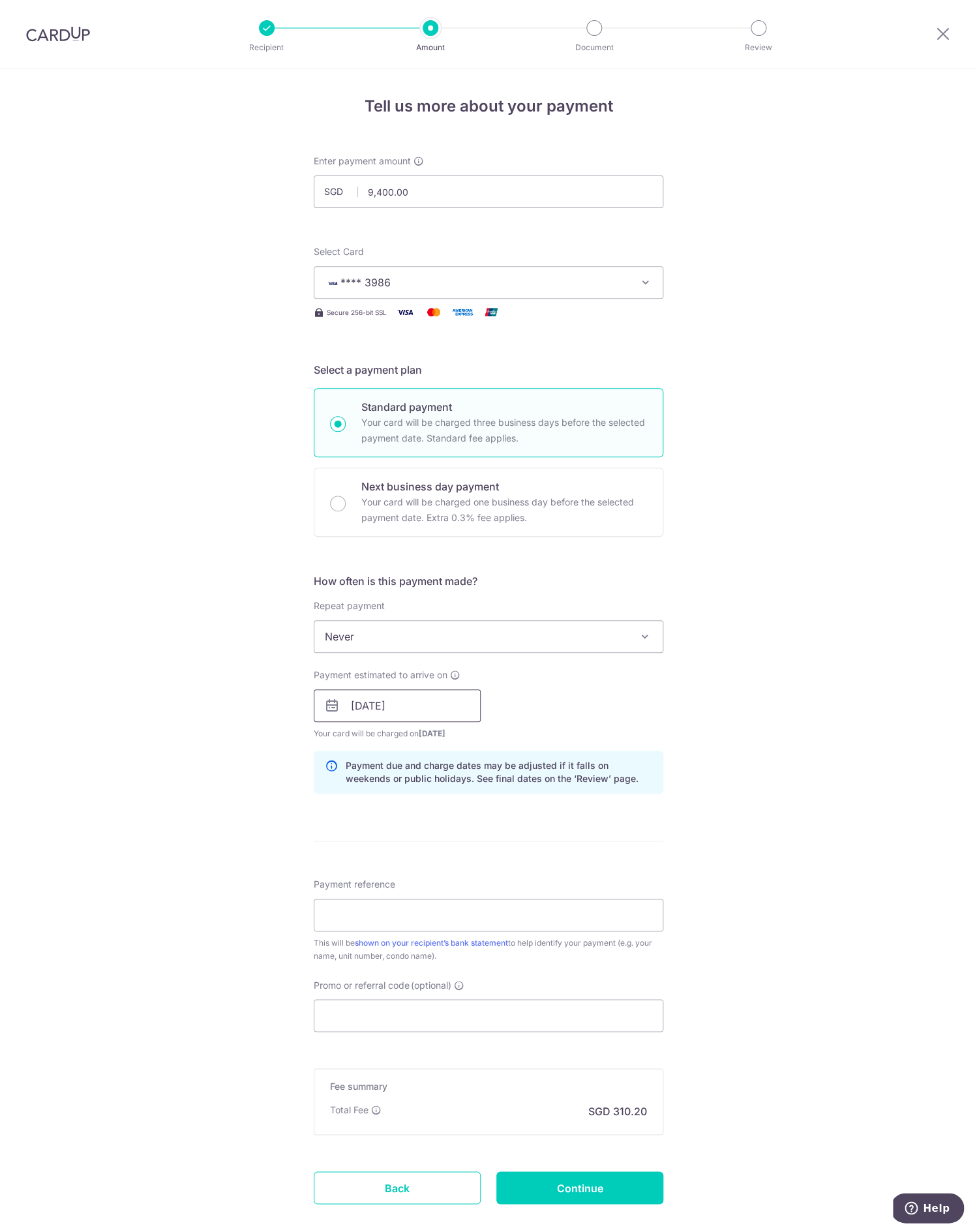
click at [468, 714] on input "28/09/2025" at bounding box center [396, 706] width 167 height 33
click at [741, 710] on div "Tell us more about your payment Enter payment amount SGD 9,400.00 9400.00 Recip…" at bounding box center [488, 685] width 977 height 1233
click at [440, 703] on input "28/09/2025" at bounding box center [396, 706] width 167 height 33
click at [768, 714] on div "Tell us more about your payment Enter payment amount SGD 9,400.00 9400.00 Recip…" at bounding box center [488, 685] width 977 height 1233
click at [397, 1191] on link "Back" at bounding box center [396, 1188] width 167 height 33
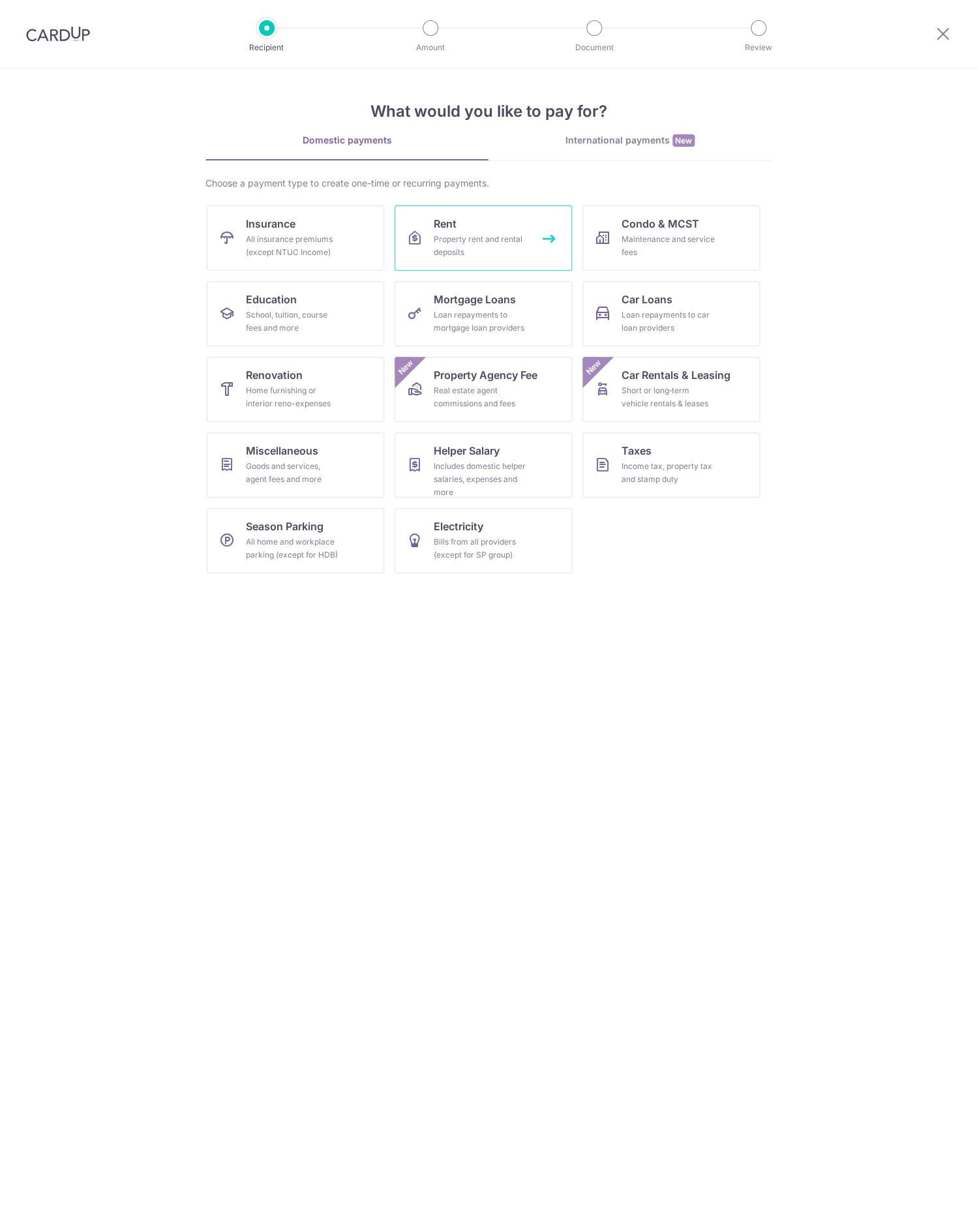
click at [512, 248] on div "Property rent and rental deposits" at bounding box center [481, 245] width 94 height 26
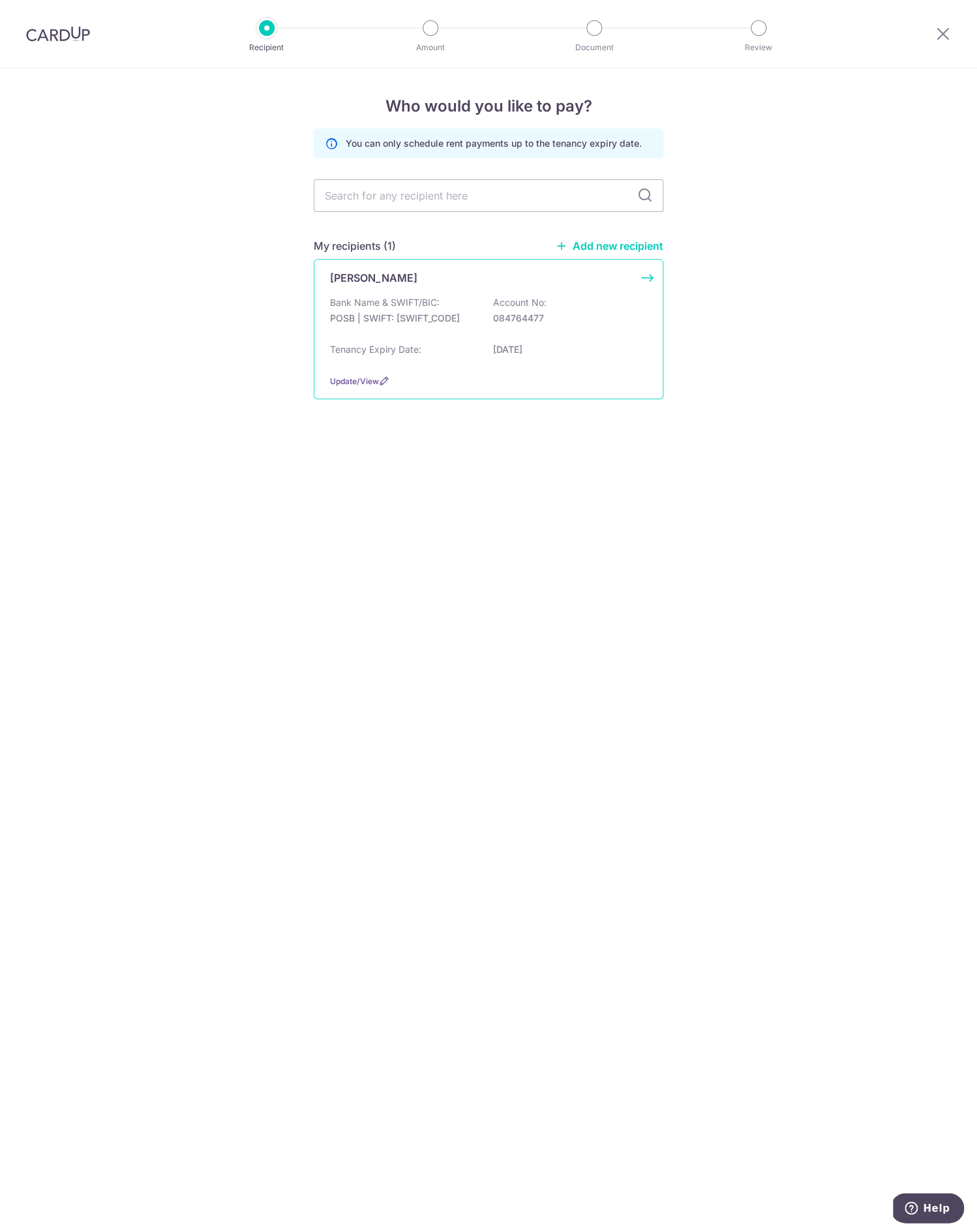
click at [537, 377] on div "[PERSON_NAME] Bank Name & SWIFT/BIC: POSB | SWIFT: [SWIFT_CODE] Account No: 084…" at bounding box center [488, 329] width 350 height 140
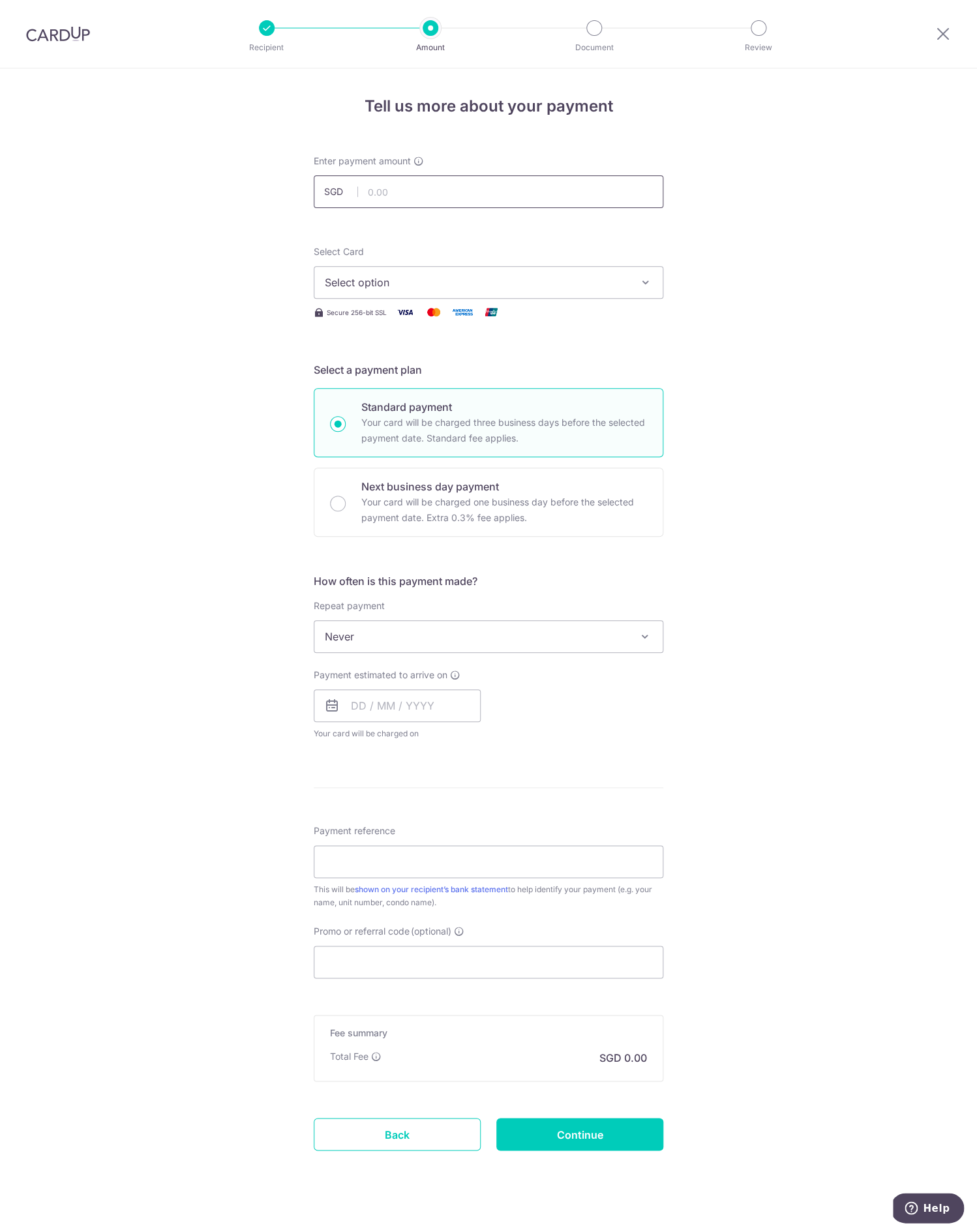
click at [469, 194] on input "text" at bounding box center [488, 192] width 350 height 33
type input "9,400.00"
click at [708, 401] on div "Tell us more about your payment Enter payment amount SGD 9,400.00 9400.00 Selec…" at bounding box center [488, 659] width 977 height 1180
click at [547, 300] on div "Select Card Select option Add credit card Your Cards **** 6558 **** 3001 **** 1…" at bounding box center [488, 283] width 350 height 75
click at [550, 287] on span "Select option" at bounding box center [477, 282] width 304 height 16
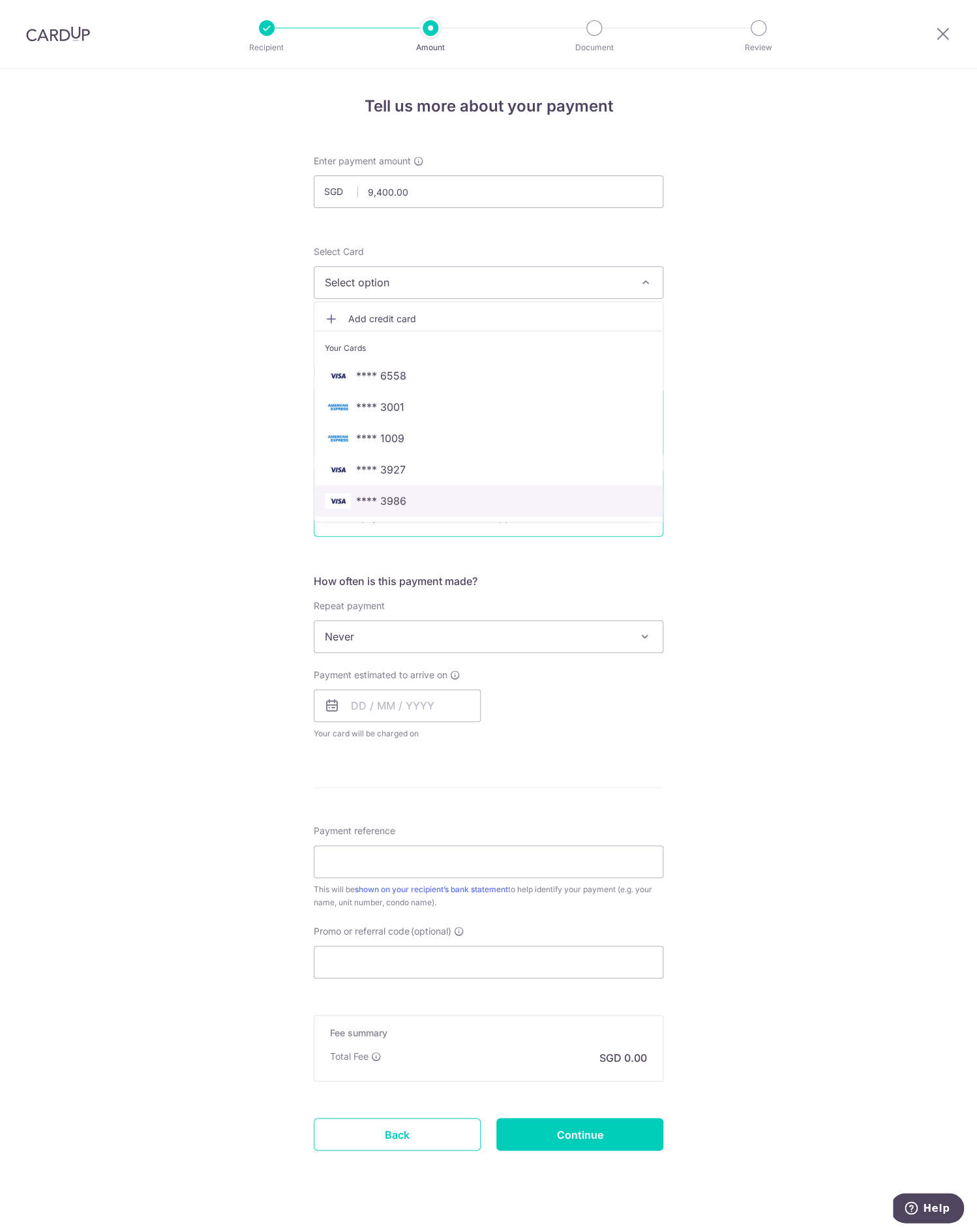
drag, startPoint x: 446, startPoint y: 499, endPoint x: 488, endPoint y: 477, distance: 47.4
click at [446, 499] on span "**** 3986" at bounding box center [488, 500] width 327 height 16
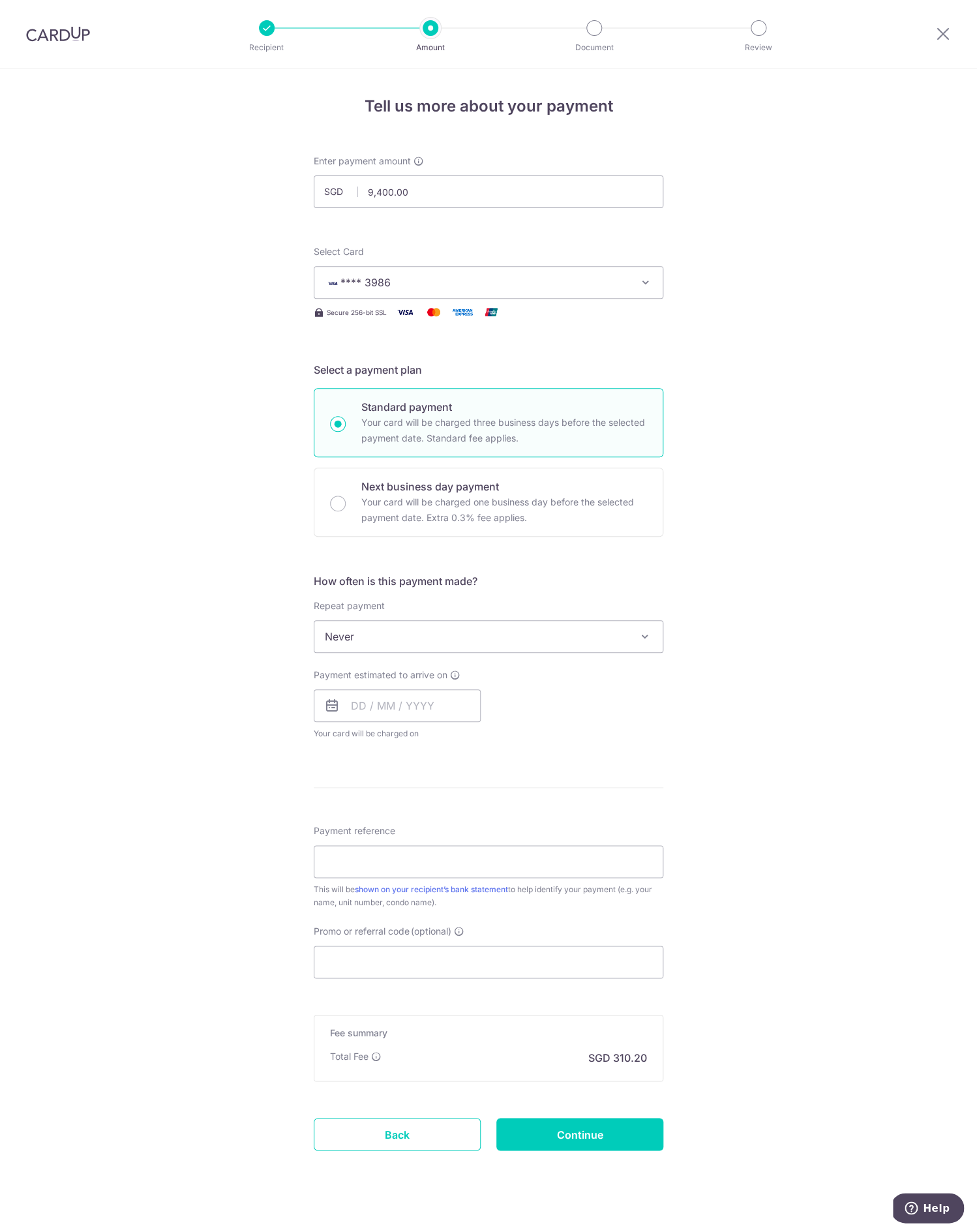
click at [739, 402] on div "Tell us more about your payment Enter payment amount SGD 9,400.00 9400.00 Selec…" at bounding box center [488, 659] width 977 height 1180
click at [427, 710] on input "text" at bounding box center [396, 706] width 167 height 33
click at [472, 878] on link "26" at bounding box center [471, 877] width 21 height 21
type input "26/09/2025"
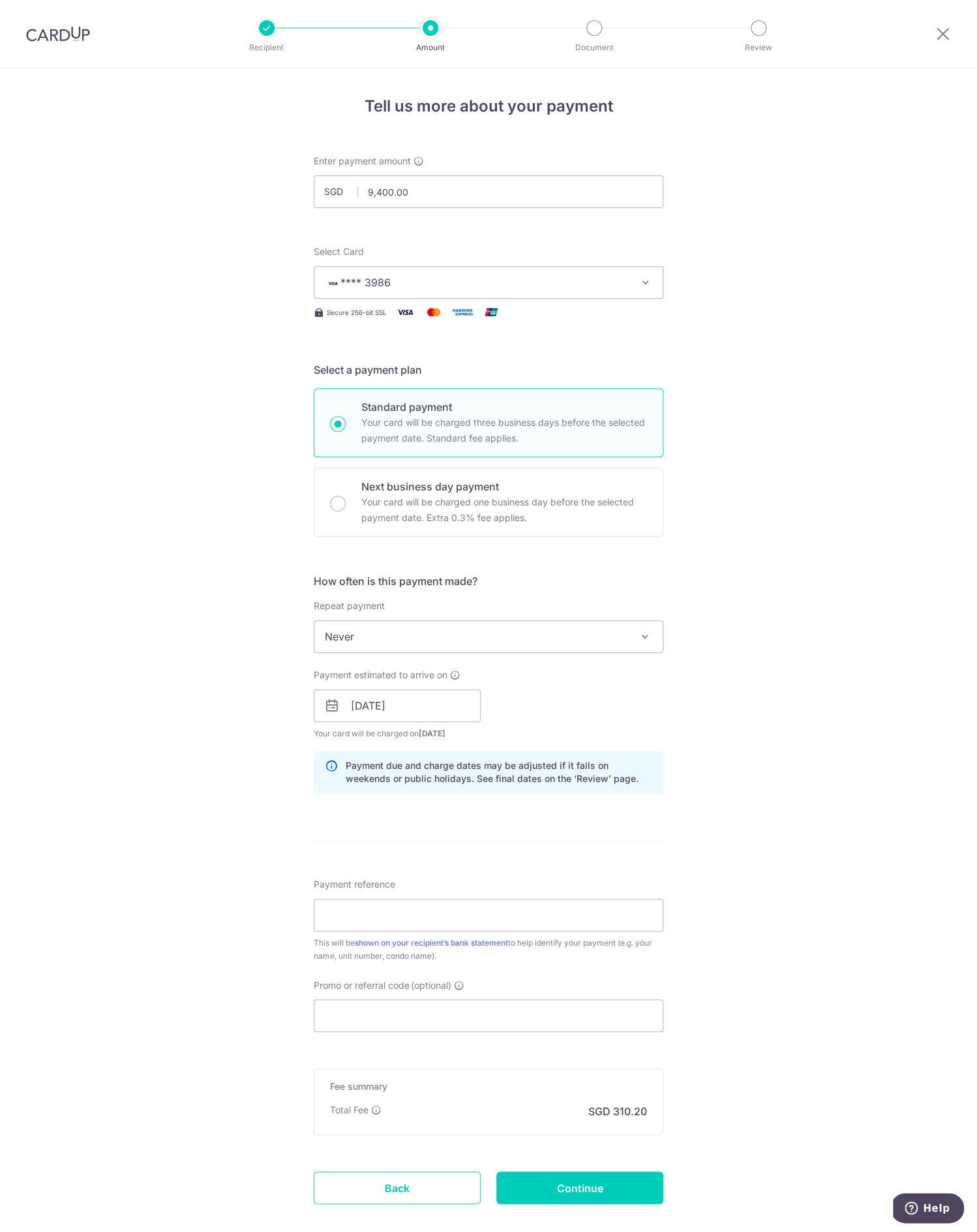
click at [710, 724] on div "Tell us more about your payment Enter payment amount SGD 9,400.00 9400.00 Selec…" at bounding box center [488, 685] width 977 height 1233
click at [530, 900] on input "Payment reference" at bounding box center [488, 915] width 350 height 33
type input "10 Margate Road #10-03 - Rent"
click at [744, 1032] on div "Tell us more about your payment Enter payment amount SGD 9,400.00 9400.00 Selec…" at bounding box center [488, 685] width 977 height 1233
click at [642, 1200] on input "Continue" at bounding box center [580, 1188] width 167 height 33
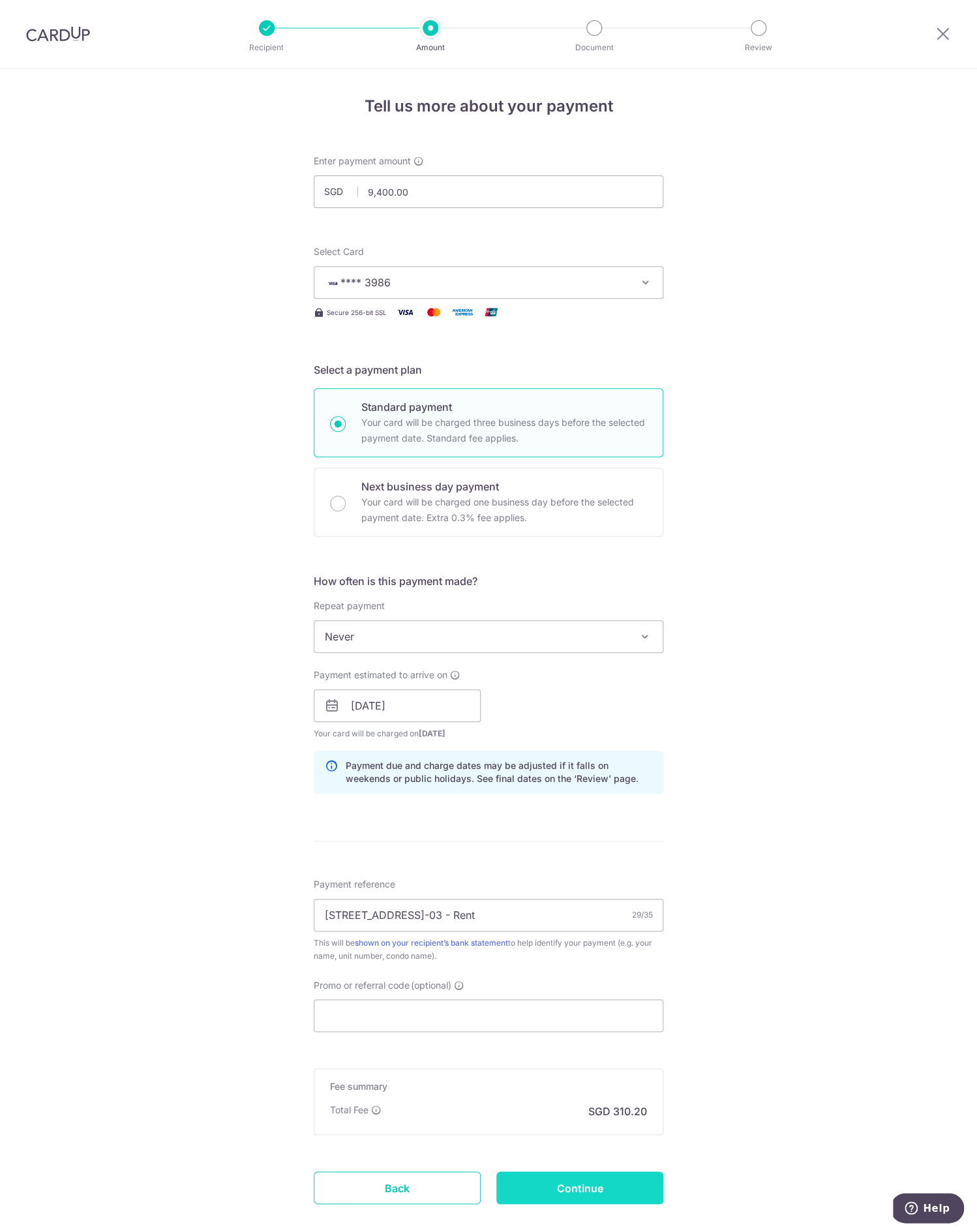
type input "Create Schedule"
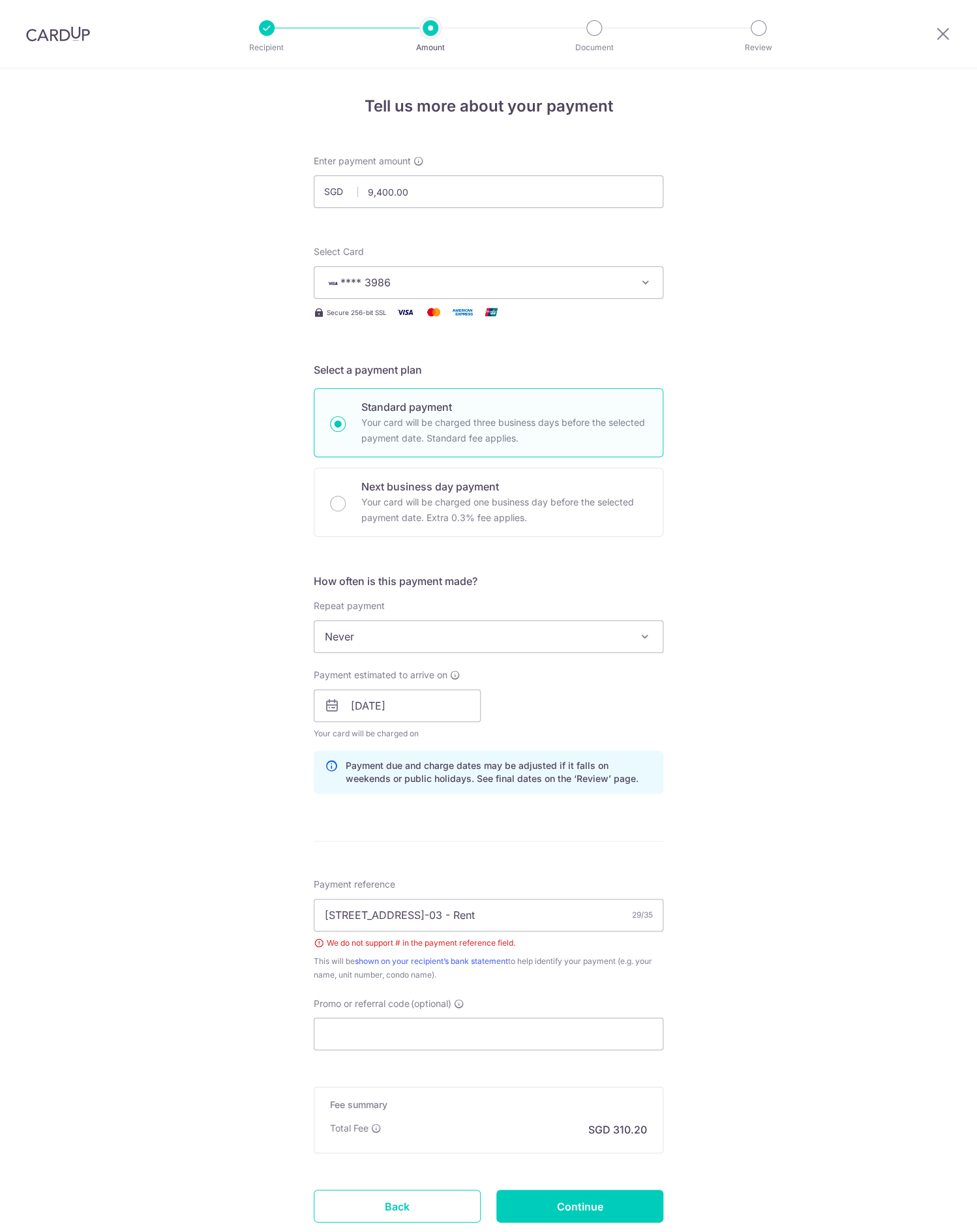
scroll to position [90, 0]
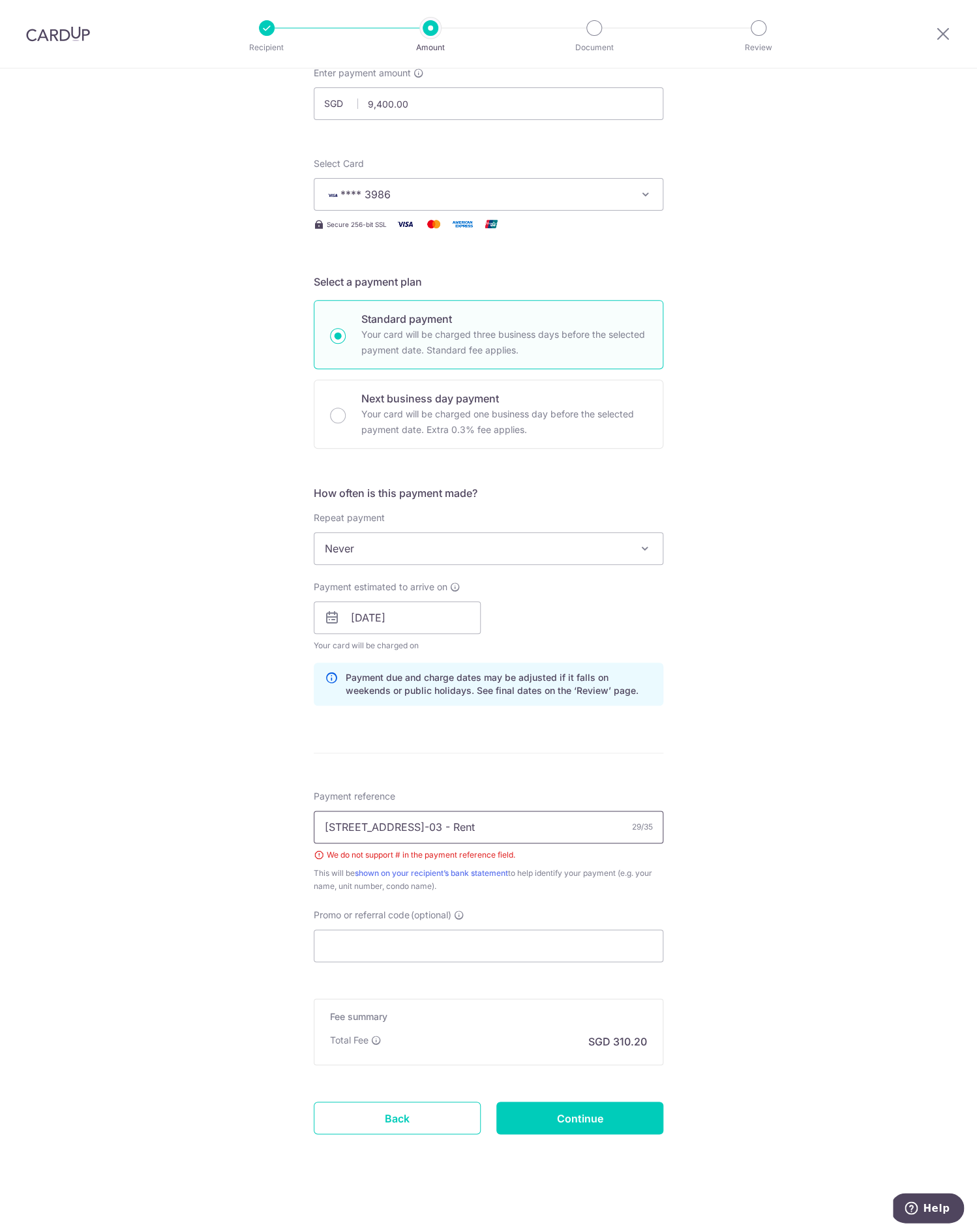
click at [420, 823] on input "10 Margate Road #10-03 - Rent" at bounding box center [488, 827] width 350 height 33
type input "10 Margate Road Unit 10-03 - Rent"
click at [597, 1112] on input "Continue" at bounding box center [580, 1118] width 167 height 33
type input "Create Schedule"
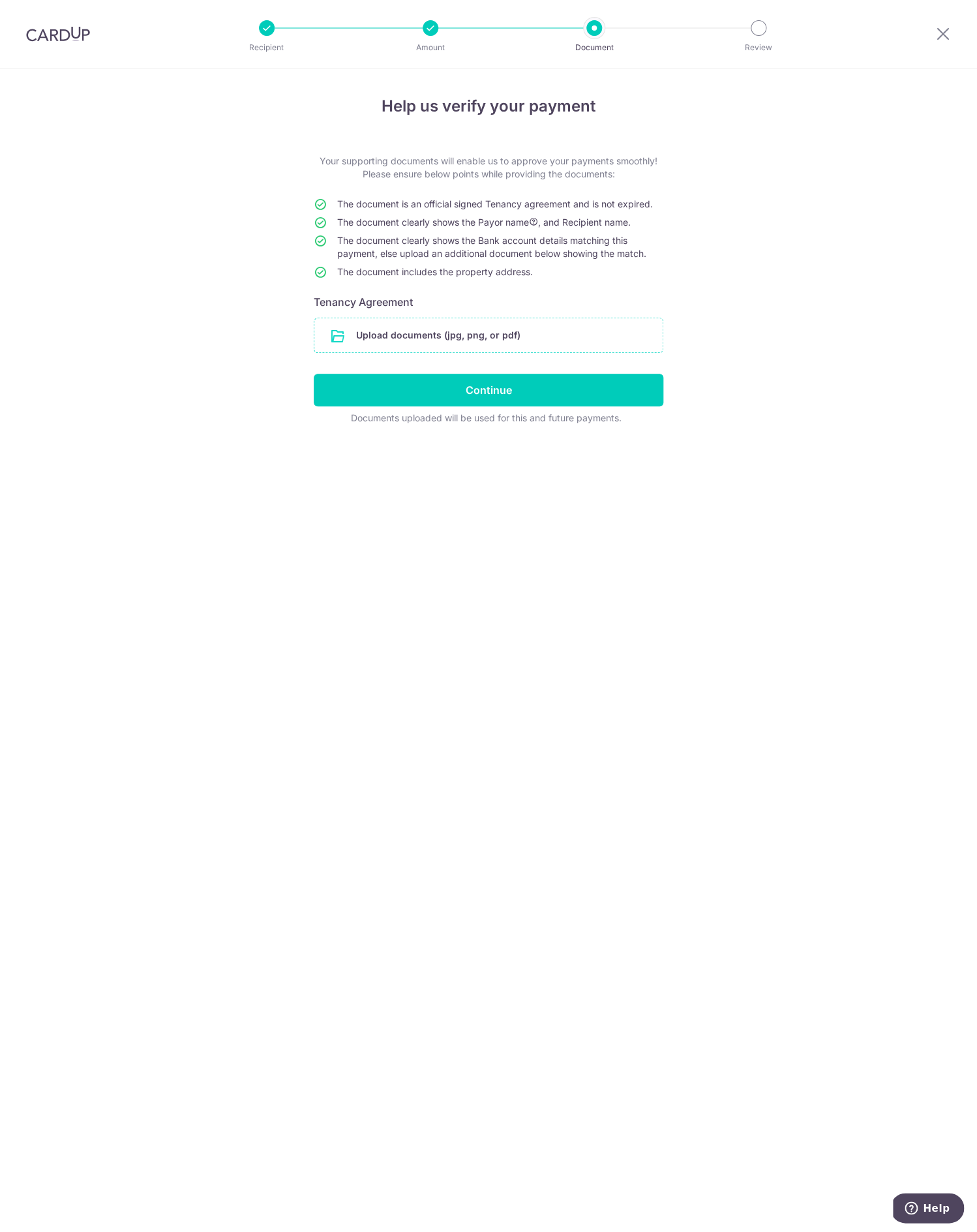
click at [521, 330] on input "file" at bounding box center [488, 334] width 348 height 34
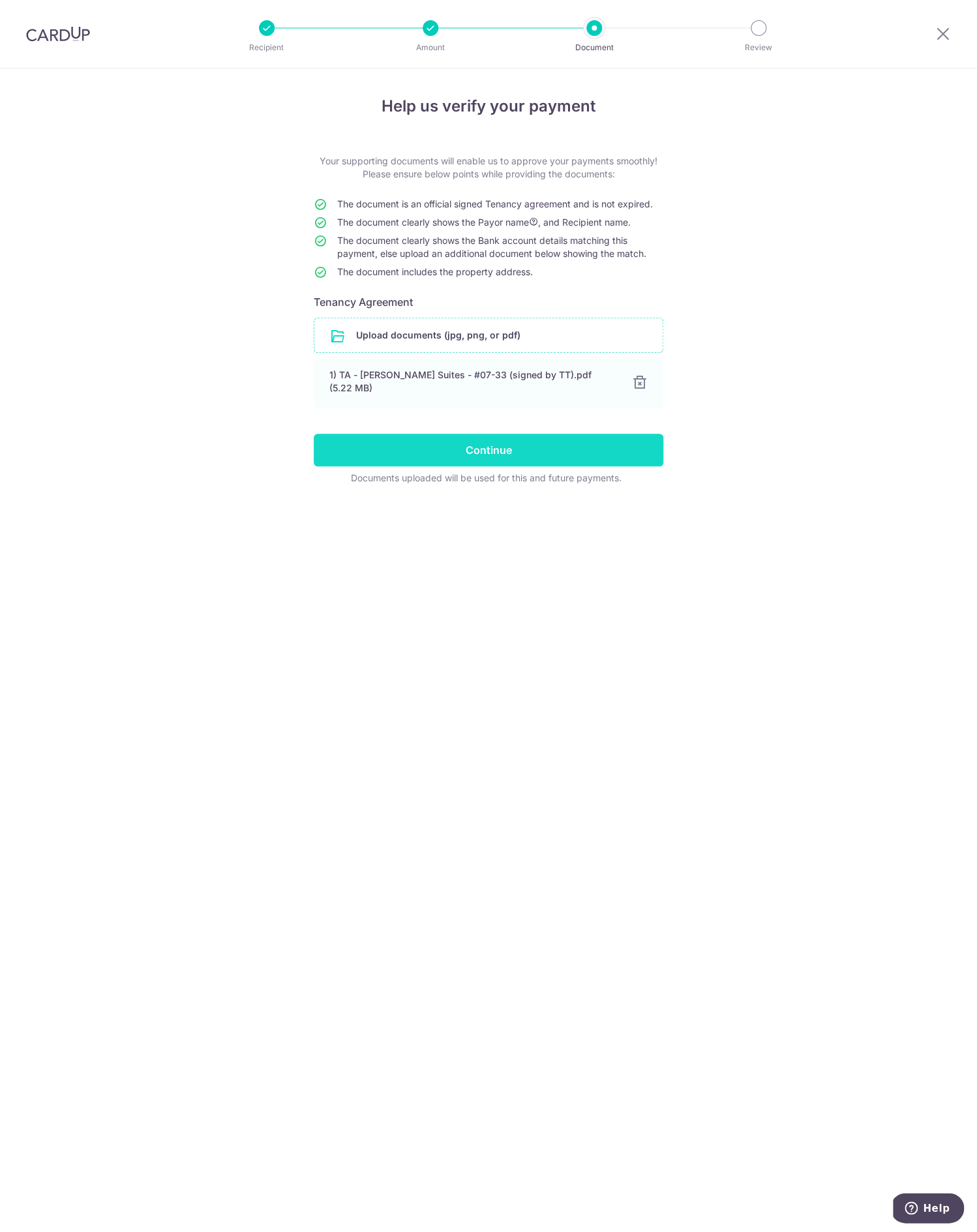
click at [517, 450] on input "Continue" at bounding box center [488, 451] width 350 height 33
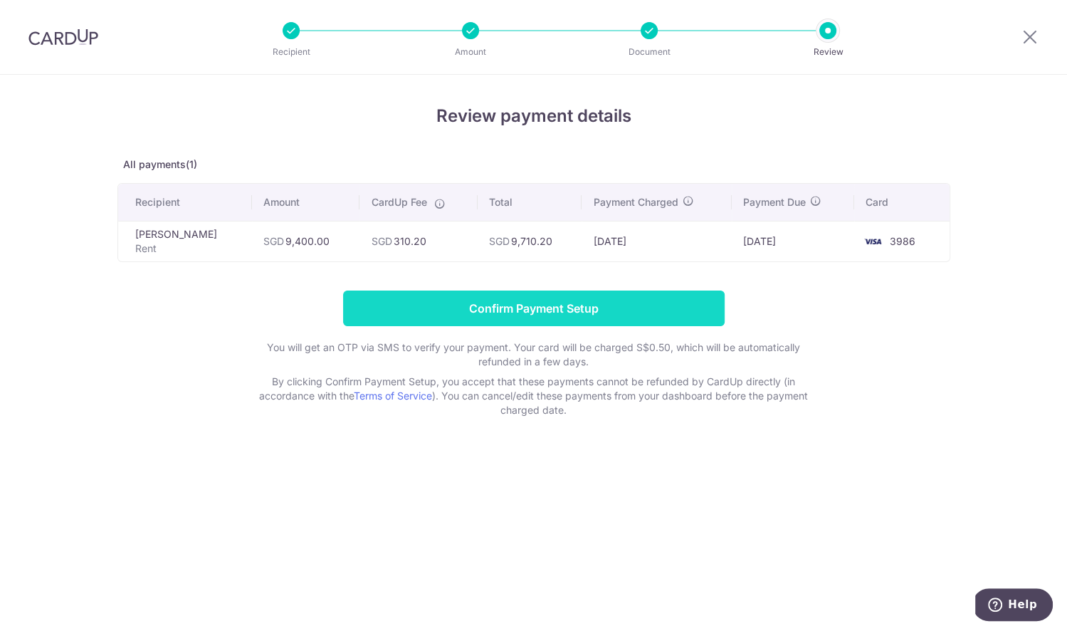
click at [624, 300] on input "Confirm Payment Setup" at bounding box center [534, 309] width 382 height 36
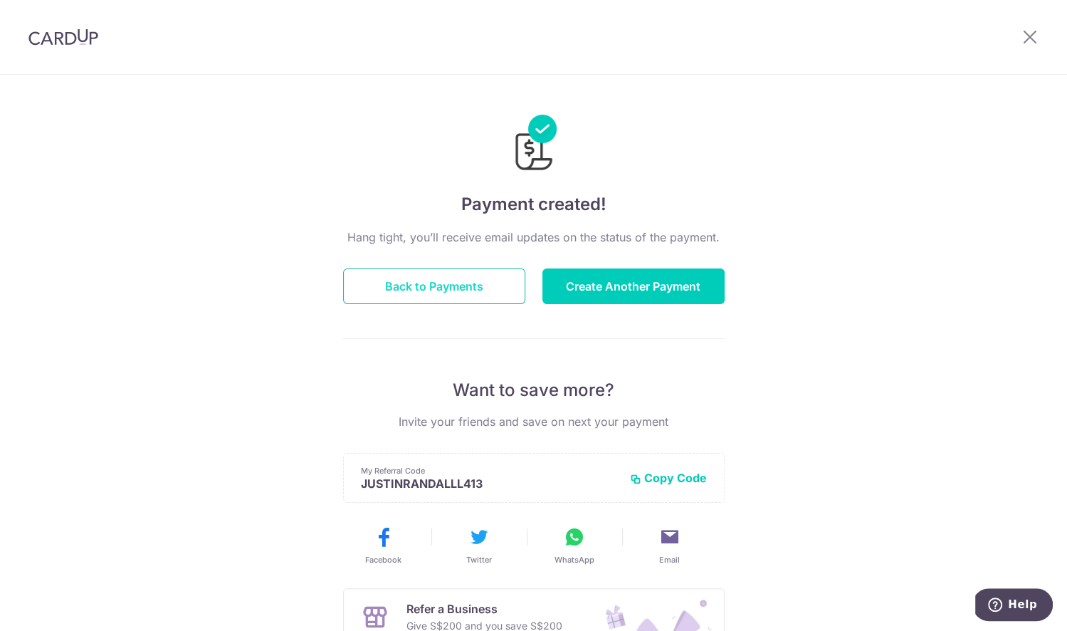
click at [472, 292] on button "Back to Payments" at bounding box center [434, 286] width 182 height 36
